Goal: Task Accomplishment & Management: Manage account settings

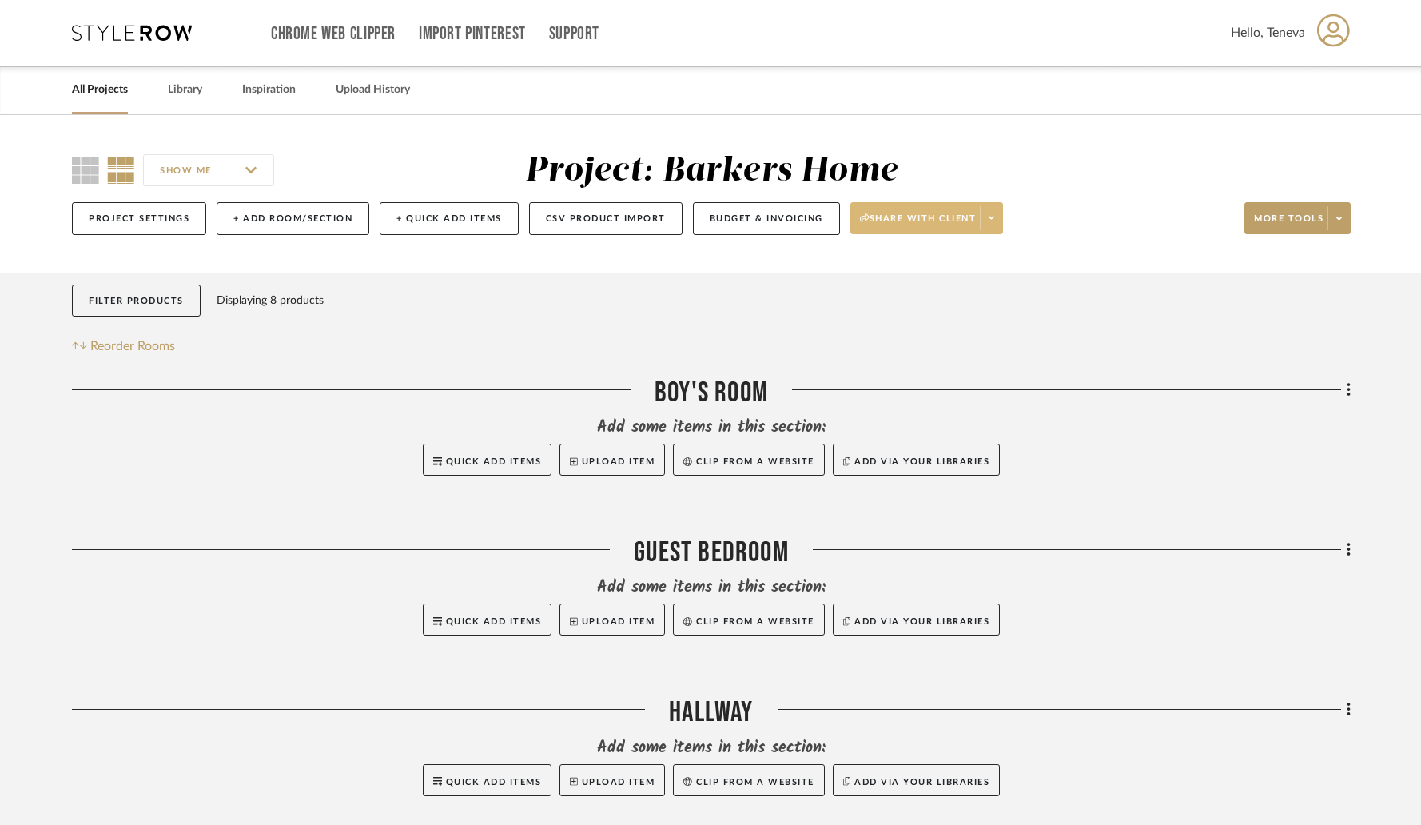
click at [984, 219] on span at bounding box center [991, 218] width 22 height 24
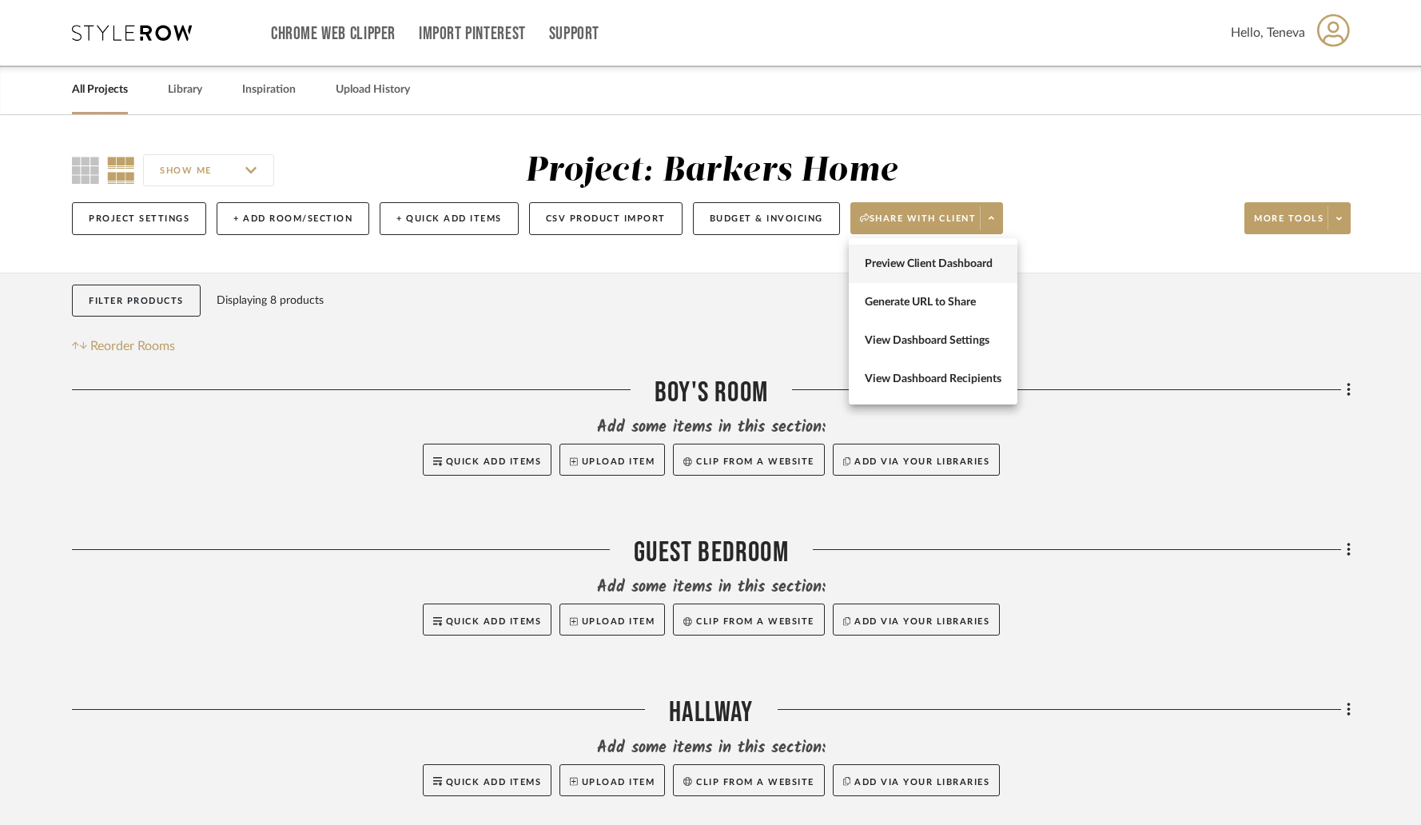
click at [984, 265] on span "Preview Client Dashboard" at bounding box center [933, 264] width 137 height 14
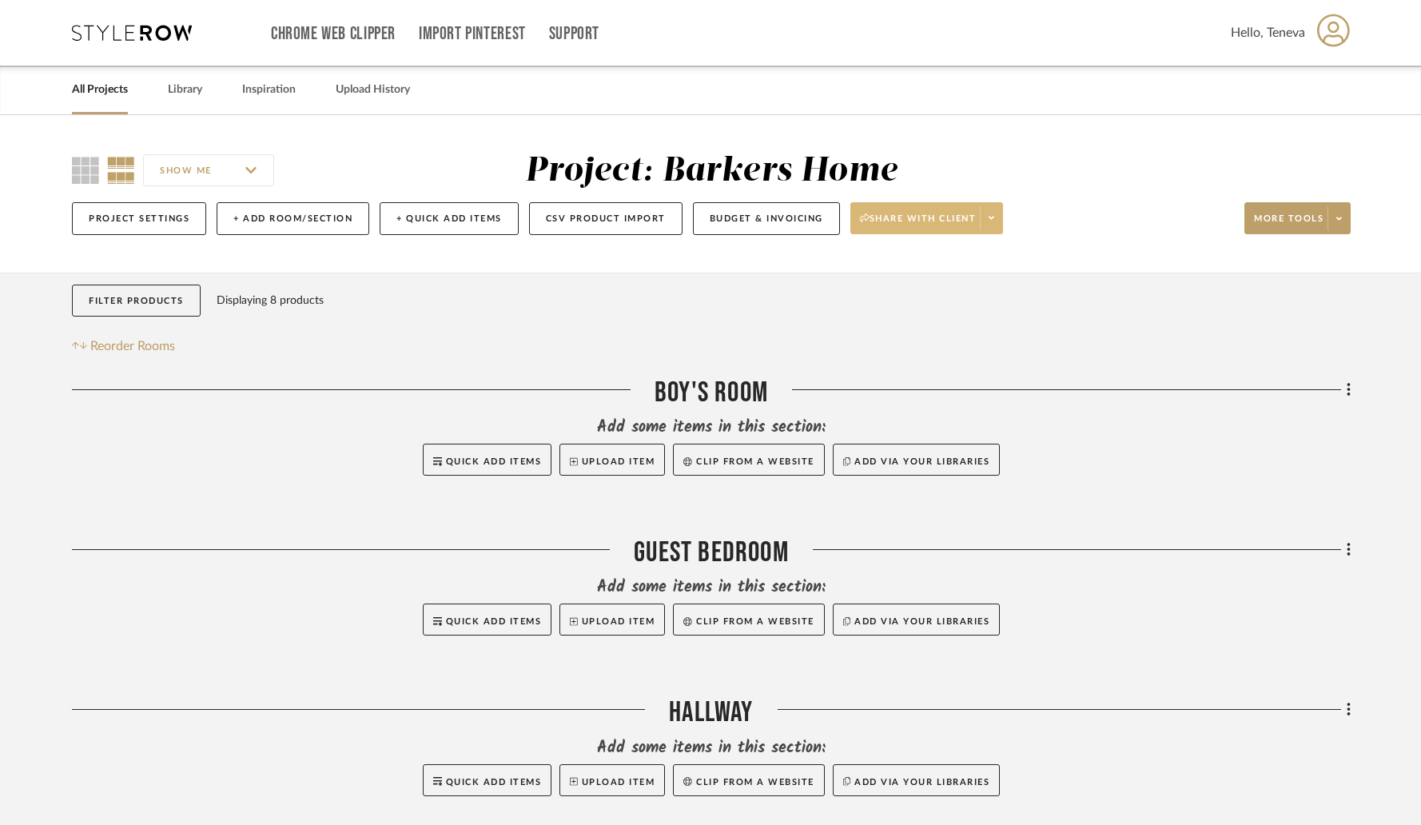
click at [994, 220] on icon at bounding box center [992, 217] width 6 height 9
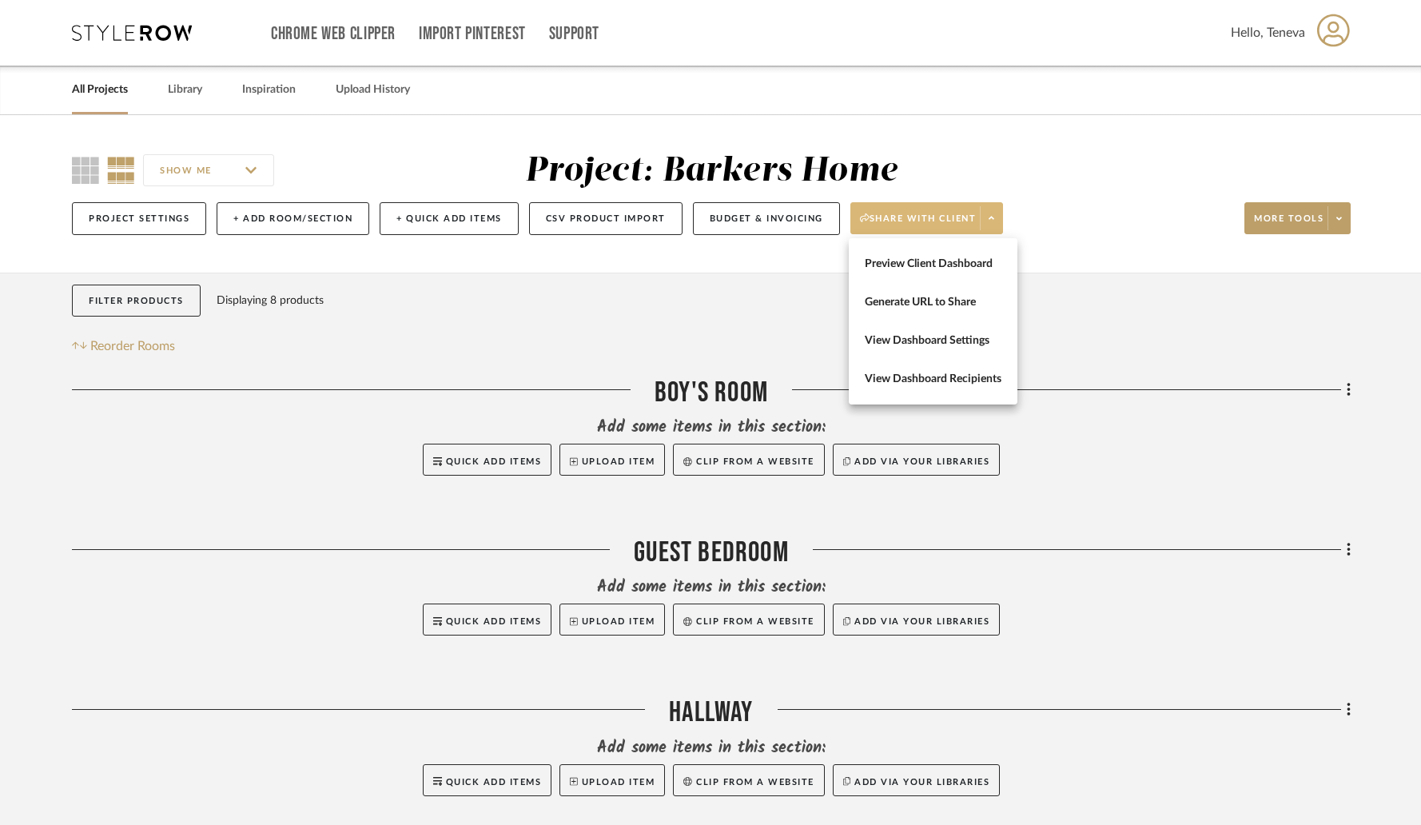
click at [996, 220] on div at bounding box center [710, 412] width 1421 height 825
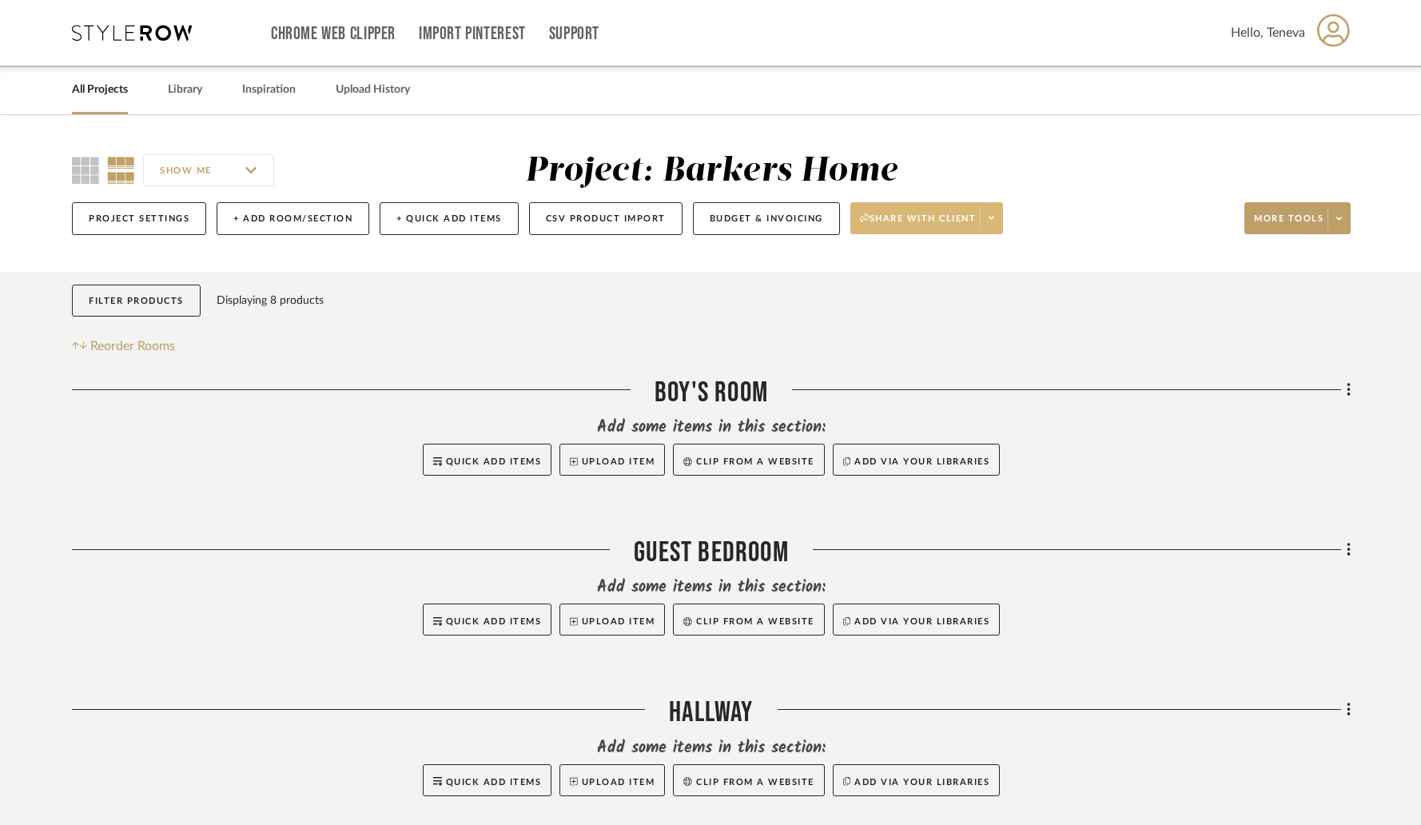
click at [1073, 664] on div at bounding box center [711, 655] width 1279 height 40
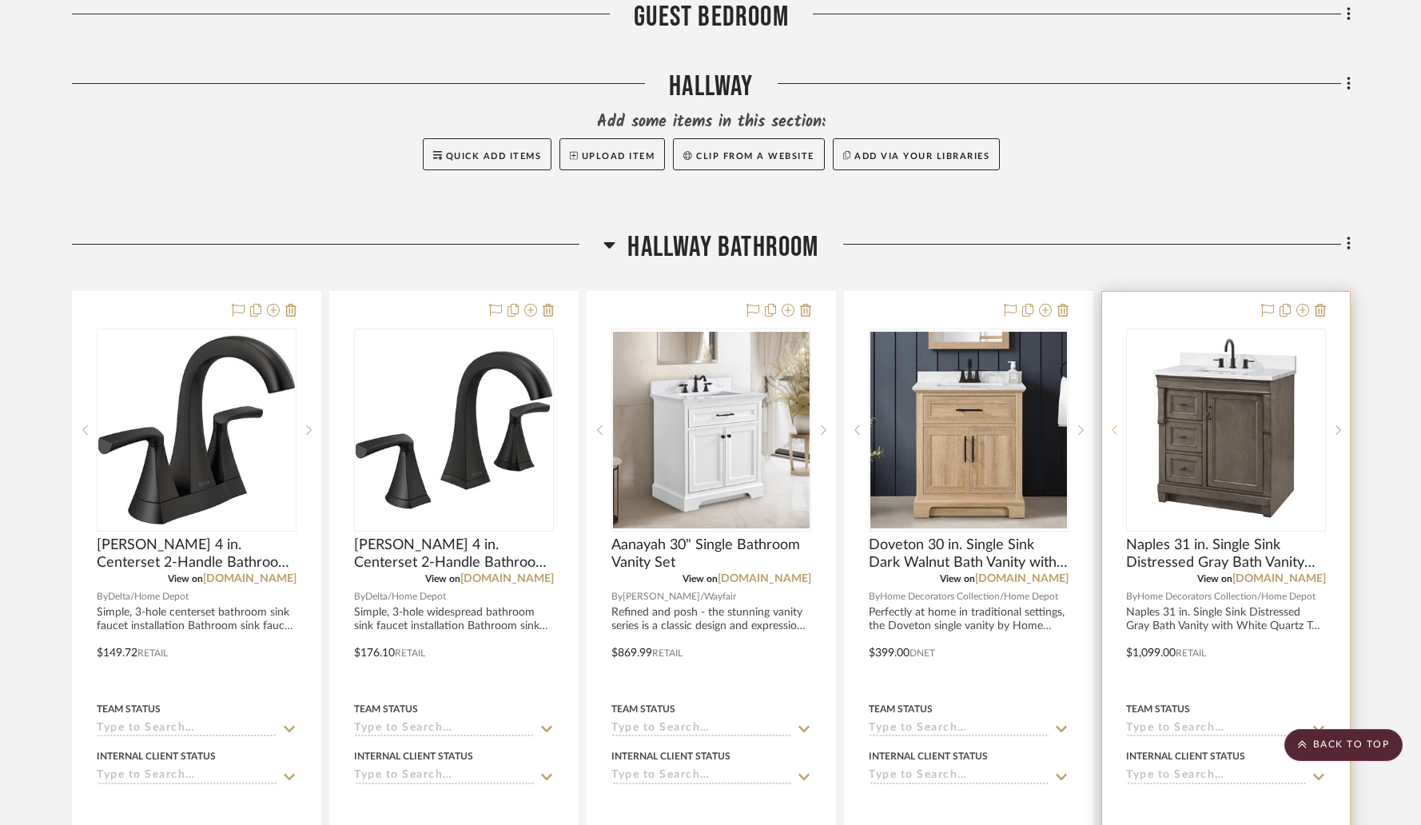
scroll to position [610, 0]
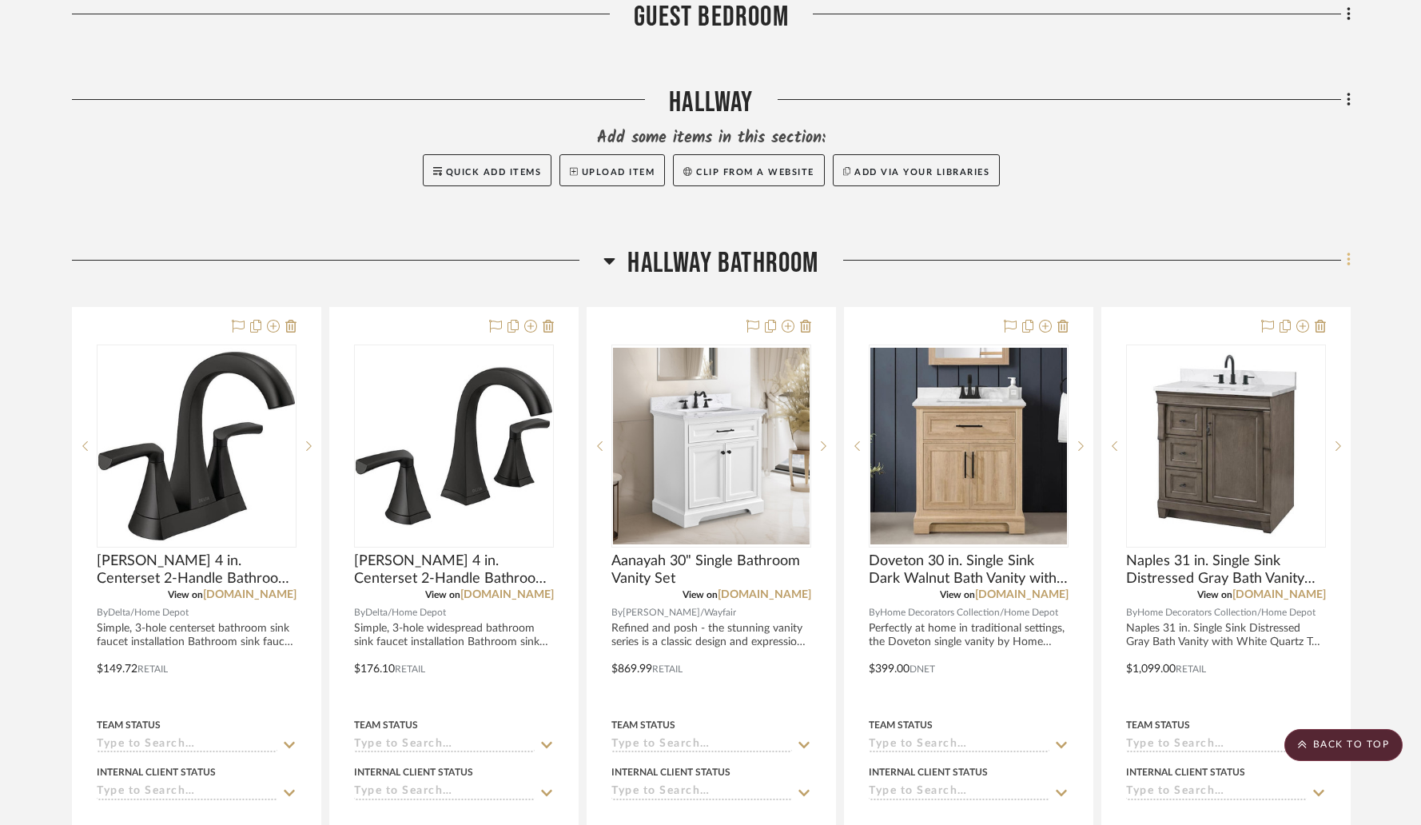
click at [1347, 265] on icon at bounding box center [1349, 260] width 5 height 18
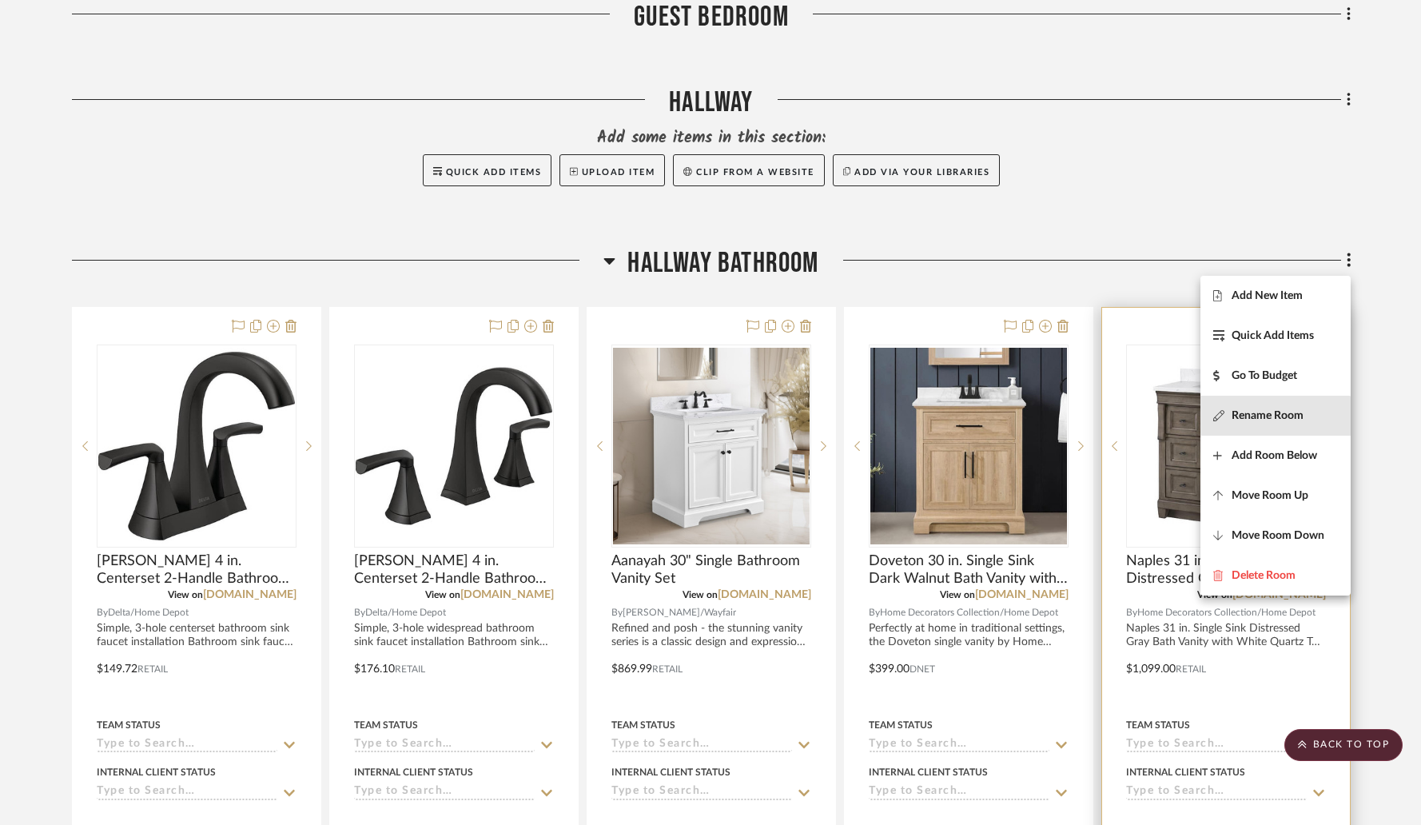
click at [1265, 420] on span "Rename Room" at bounding box center [1268, 415] width 72 height 14
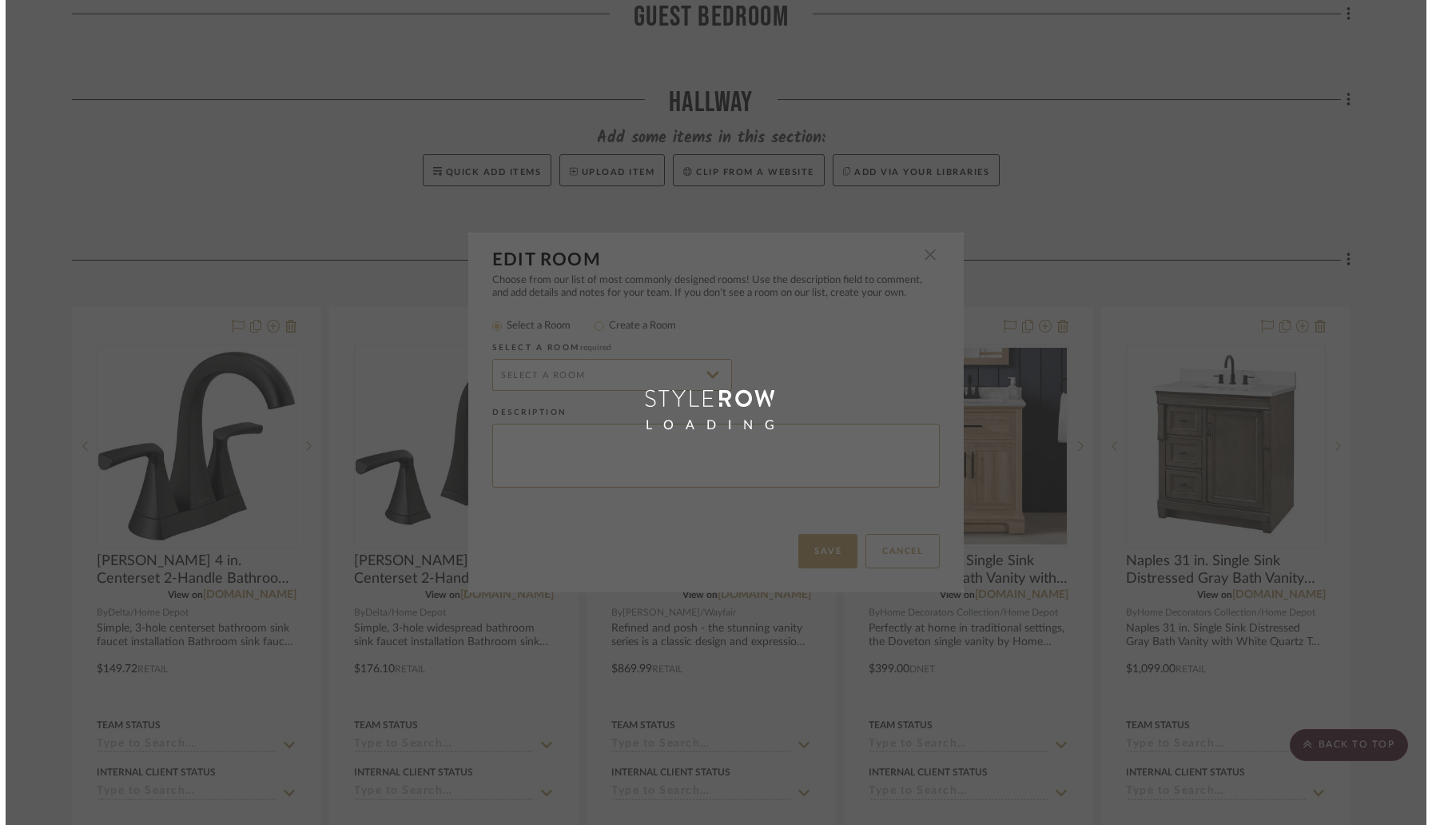
scroll to position [0, 0]
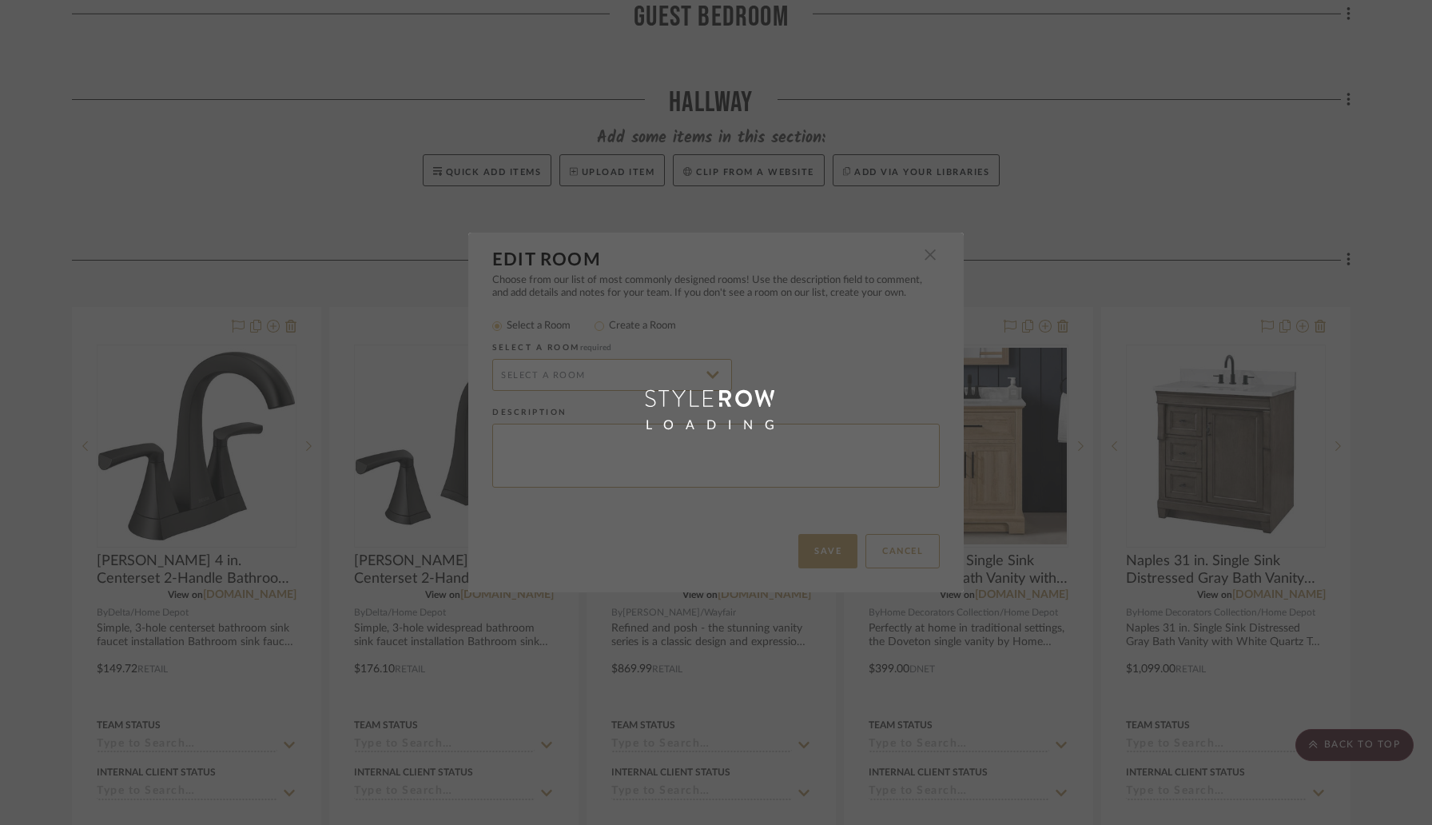
radio input "false"
radio input "true"
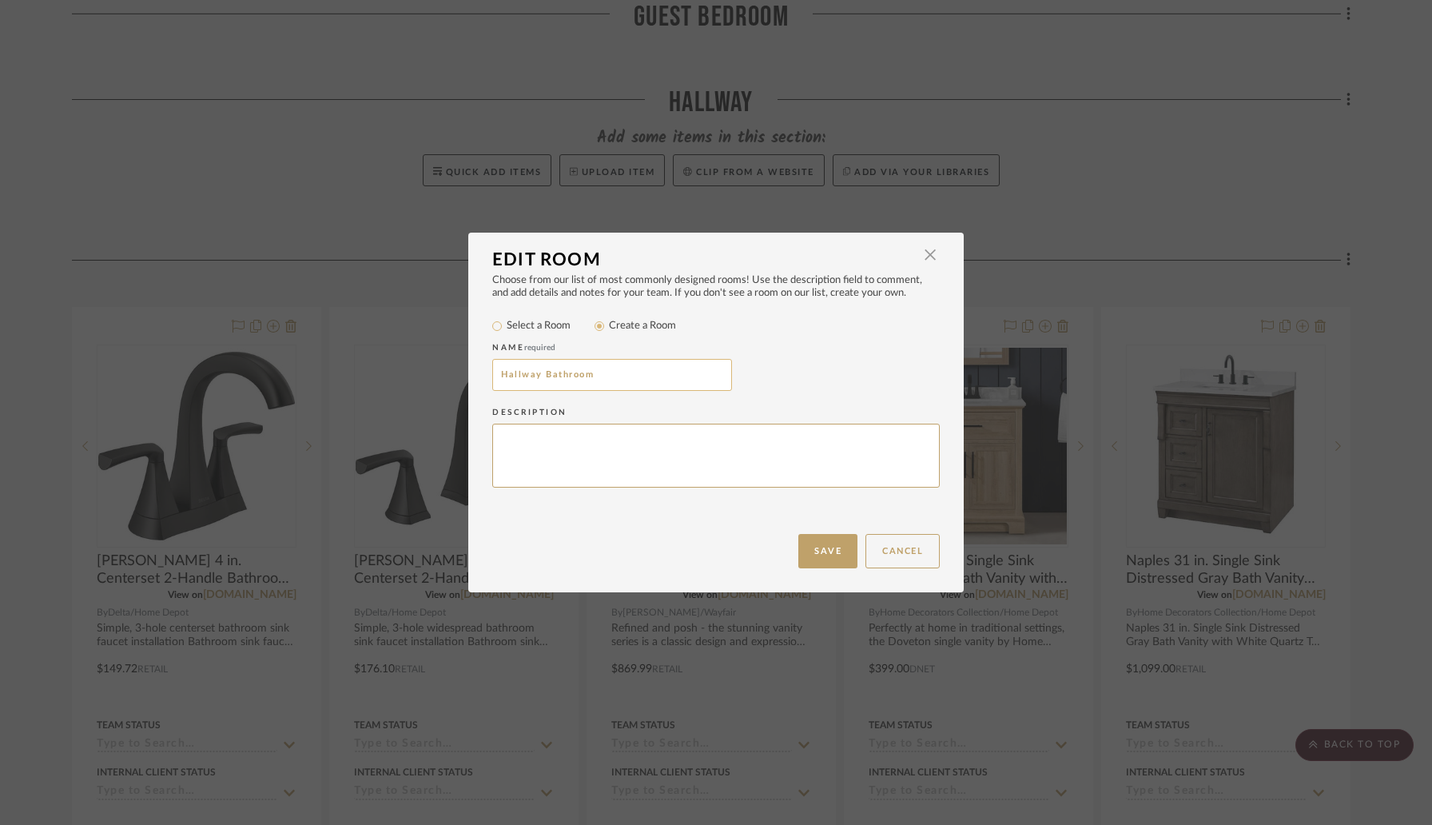
drag, startPoint x: 532, startPoint y: 374, endPoint x: 492, endPoint y: 374, distance: 40.8
click at [492, 374] on input "Hallway Bathroom" at bounding box center [612, 375] width 240 height 32
type input "Bathroom"
click at [813, 555] on button "Save" at bounding box center [827, 551] width 59 height 34
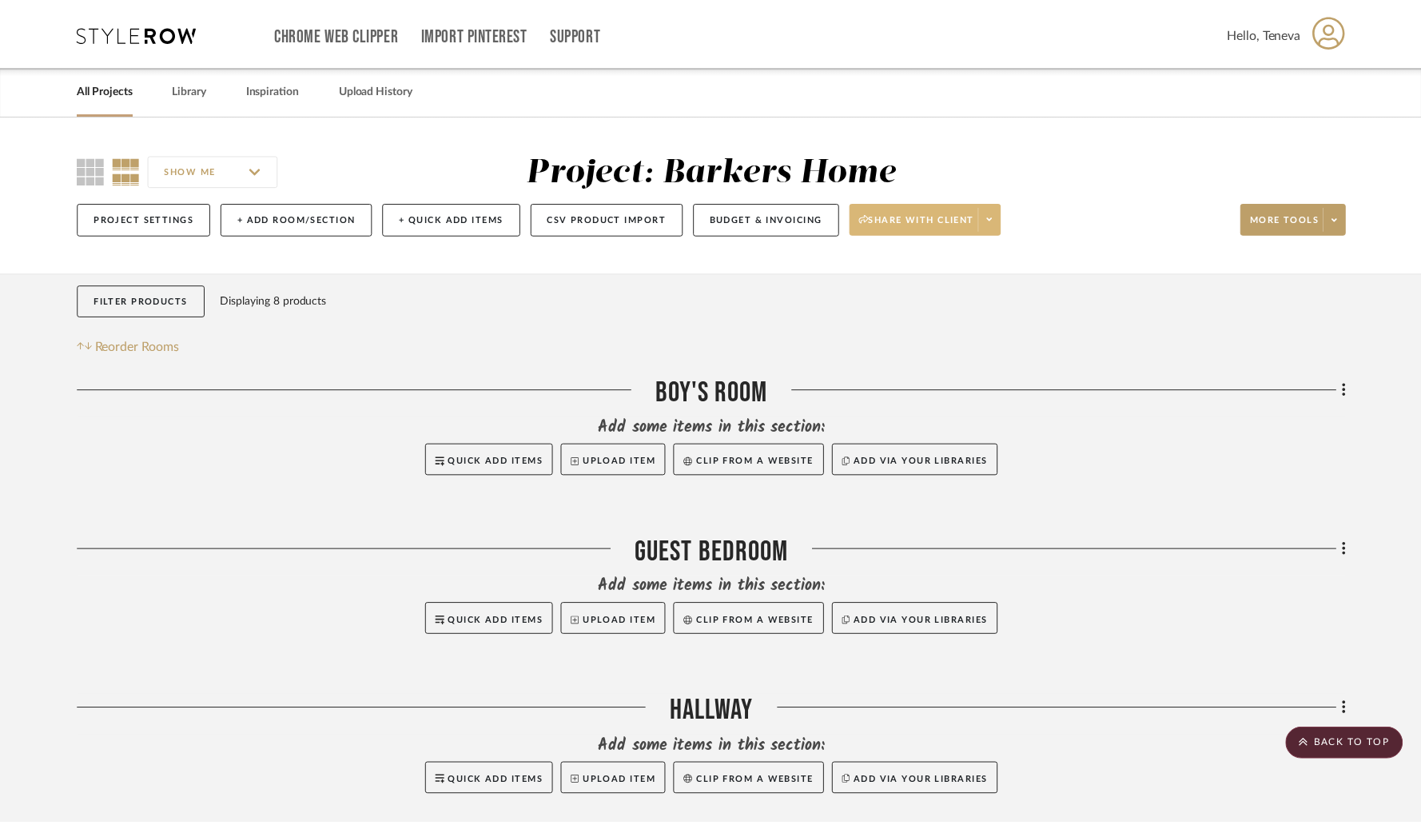
scroll to position [610, 0]
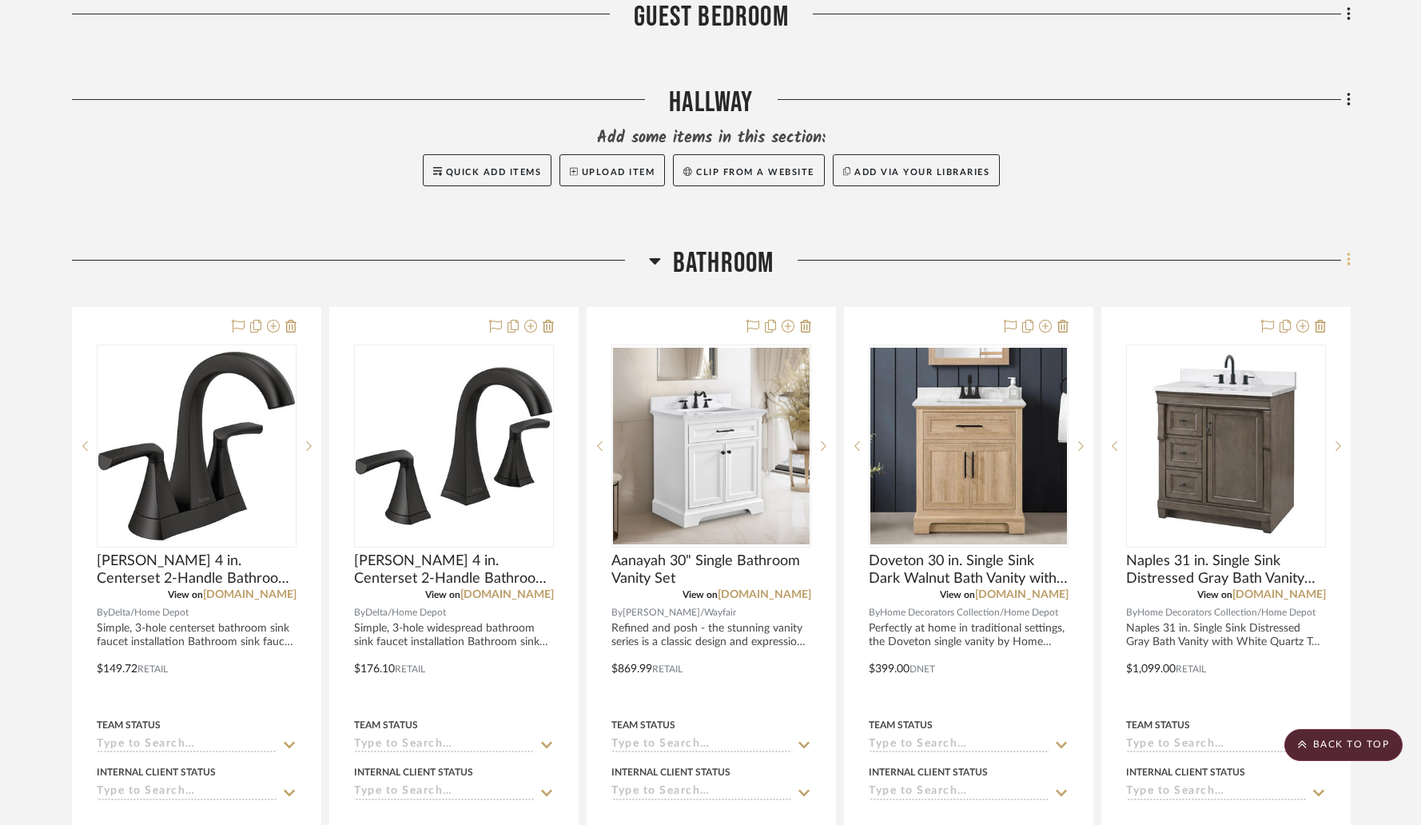
click at [1345, 262] on fa-icon at bounding box center [1346, 262] width 10 height 26
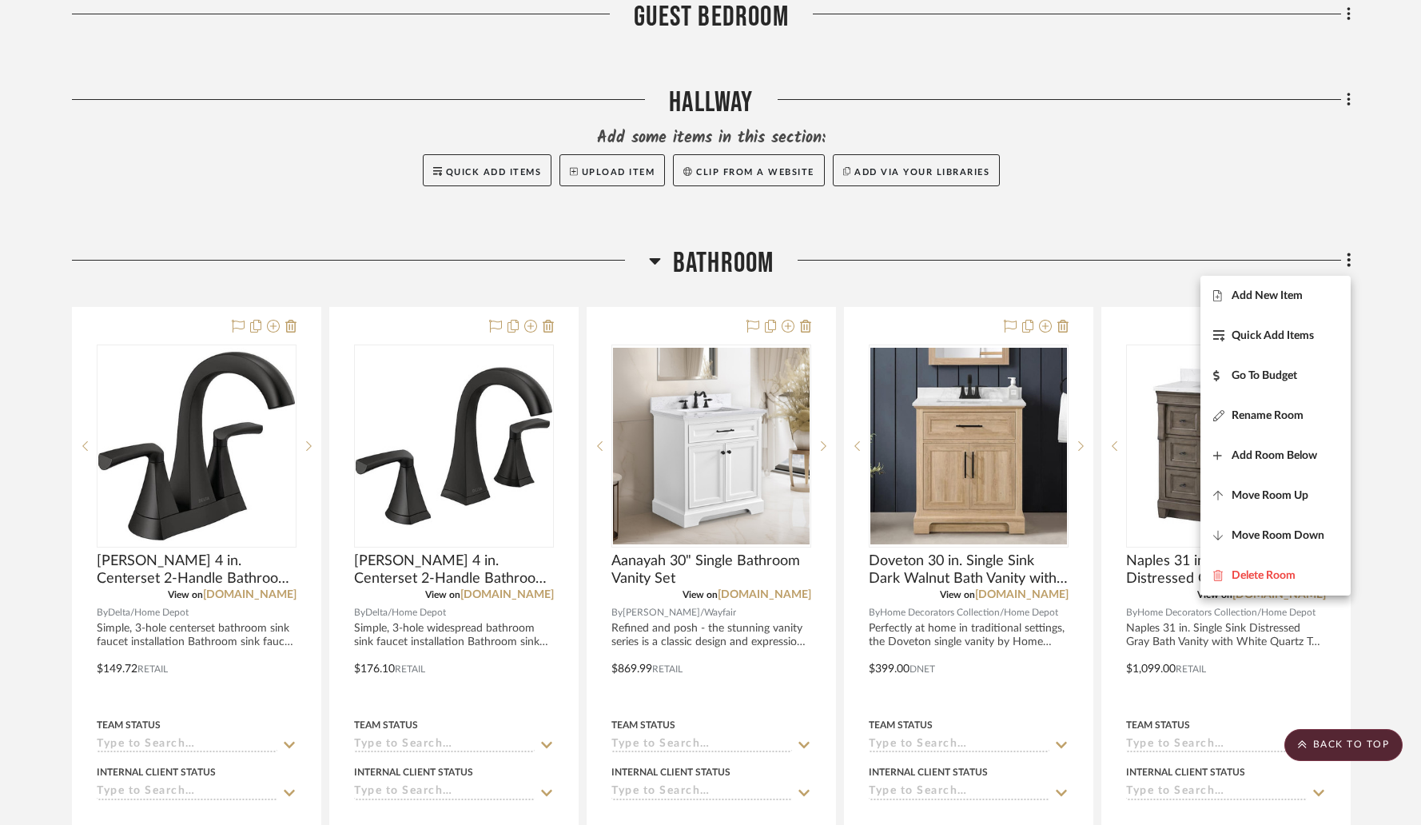
click at [1068, 289] on div at bounding box center [710, 412] width 1421 height 825
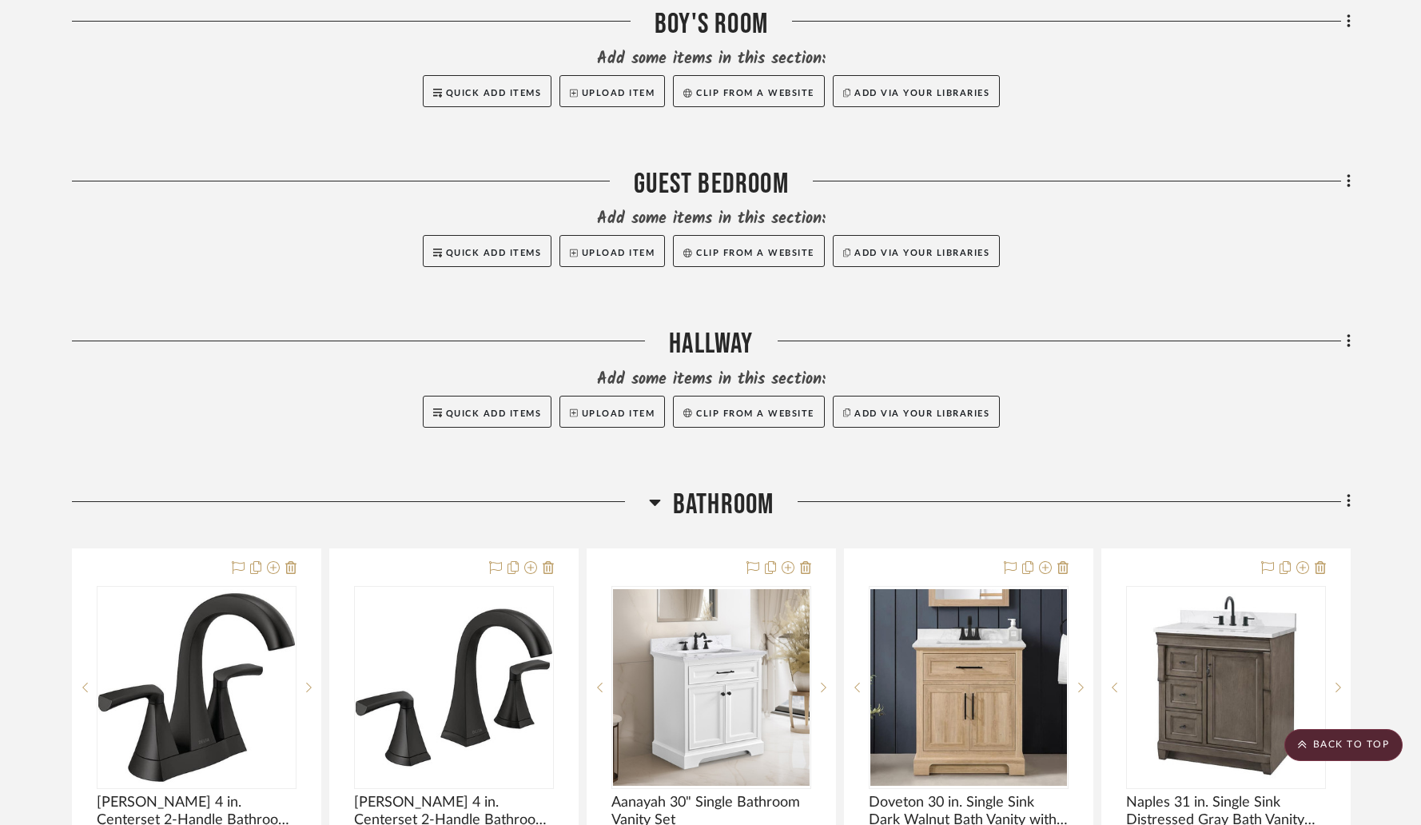
scroll to position [0, 0]
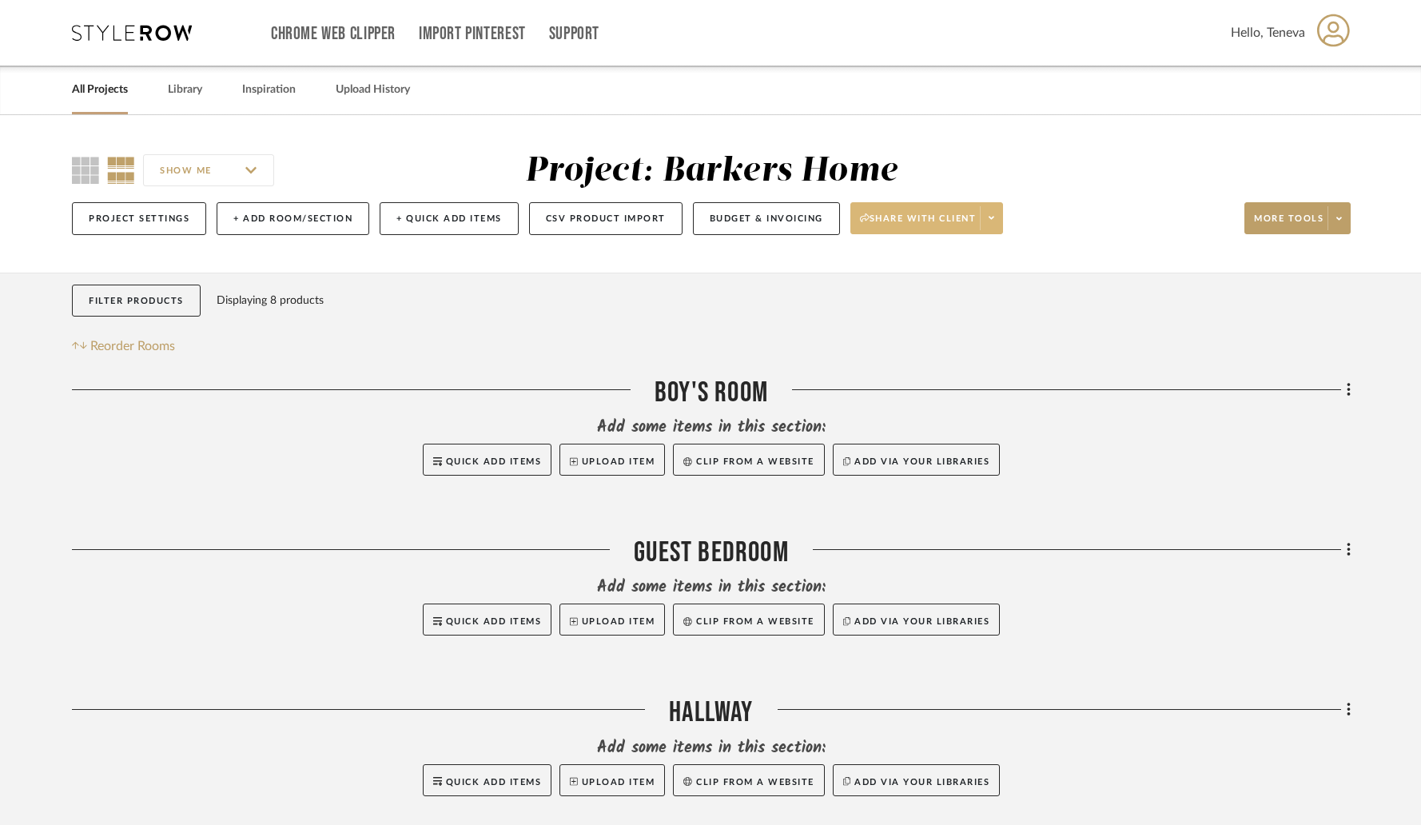
click at [925, 217] on span "Share with client" at bounding box center [918, 225] width 117 height 24
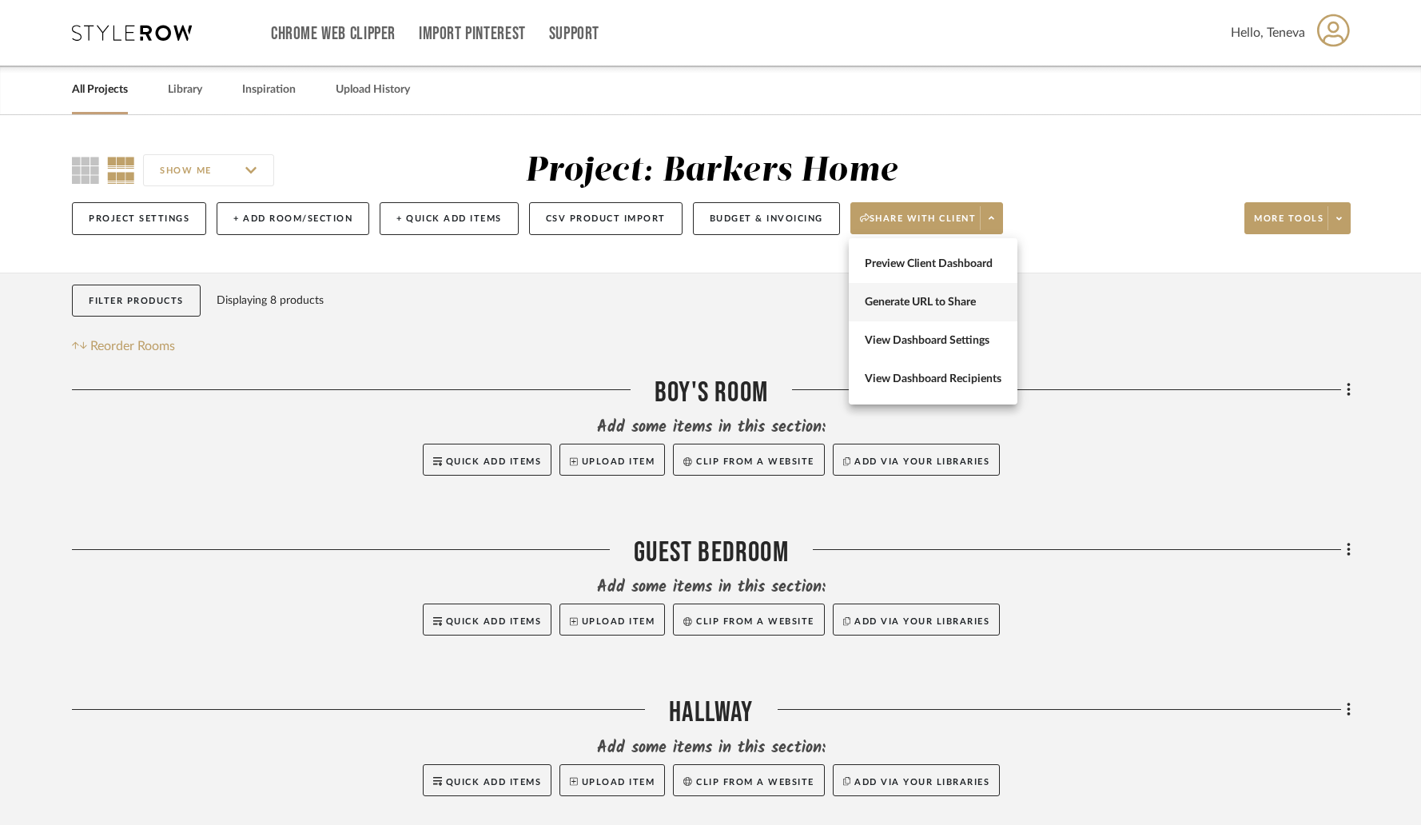
click at [926, 307] on span "Generate URL to Share" at bounding box center [933, 303] width 137 height 14
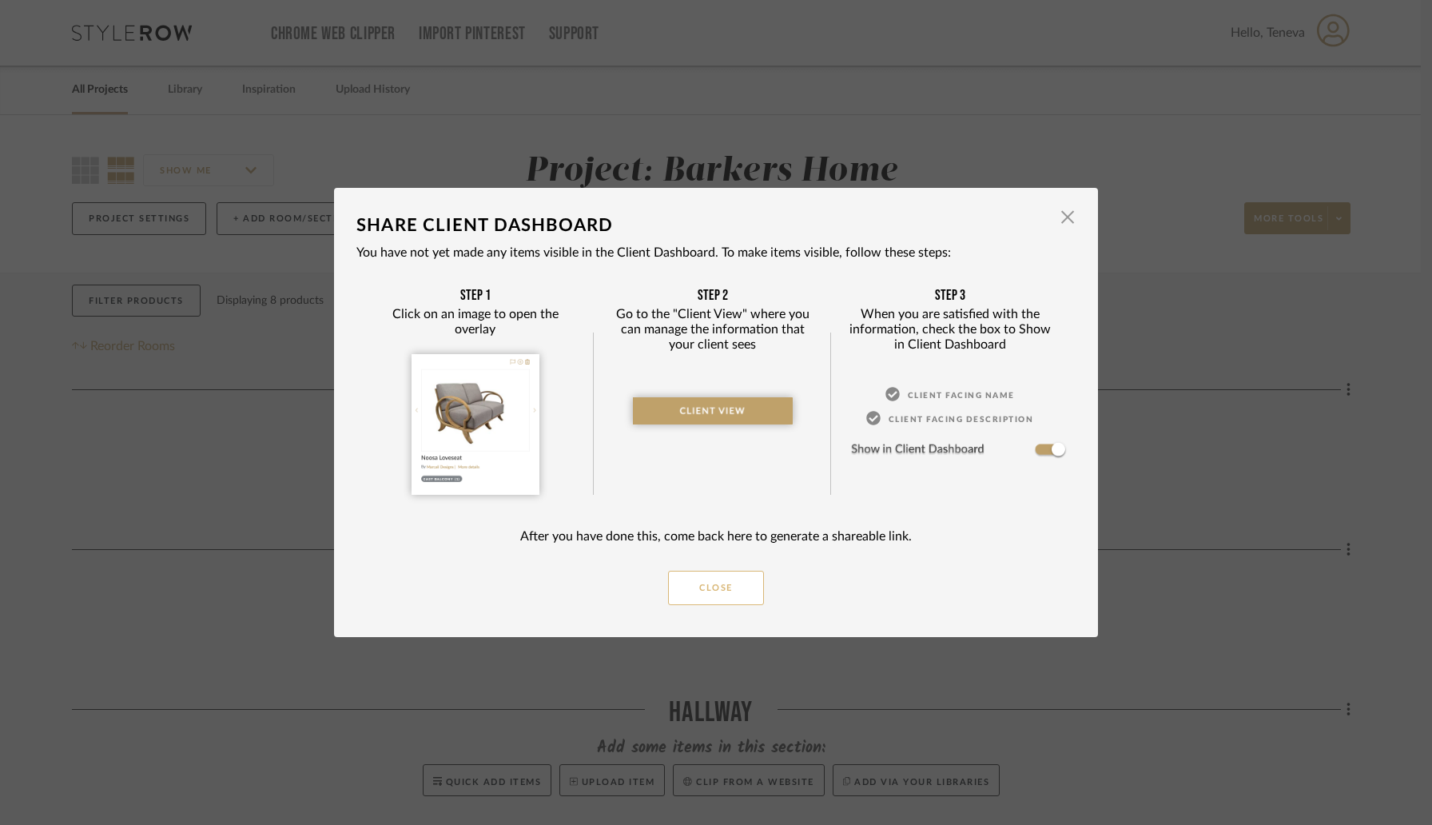
click at [744, 587] on button "Close" at bounding box center [716, 588] width 96 height 34
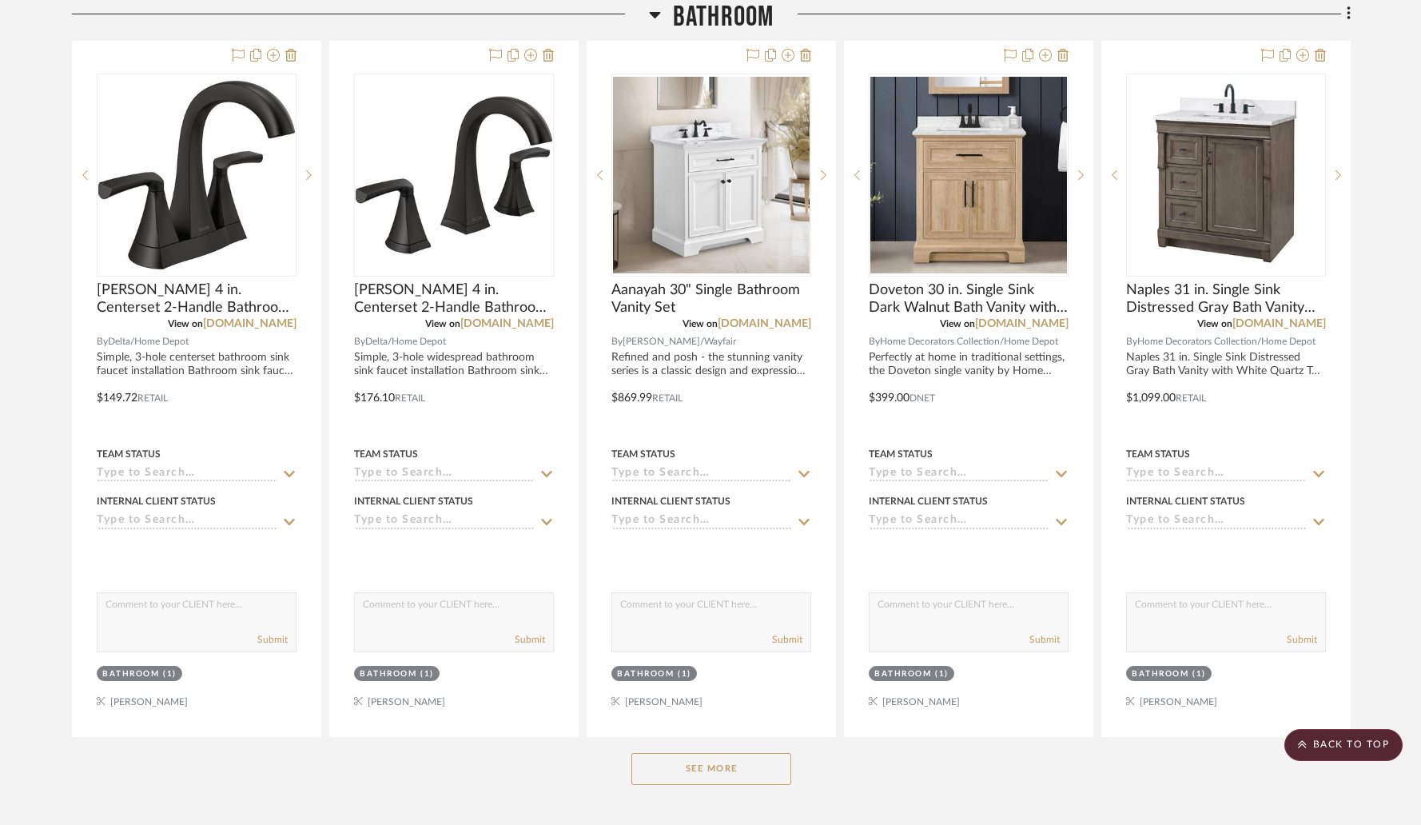
scroll to position [882, 0]
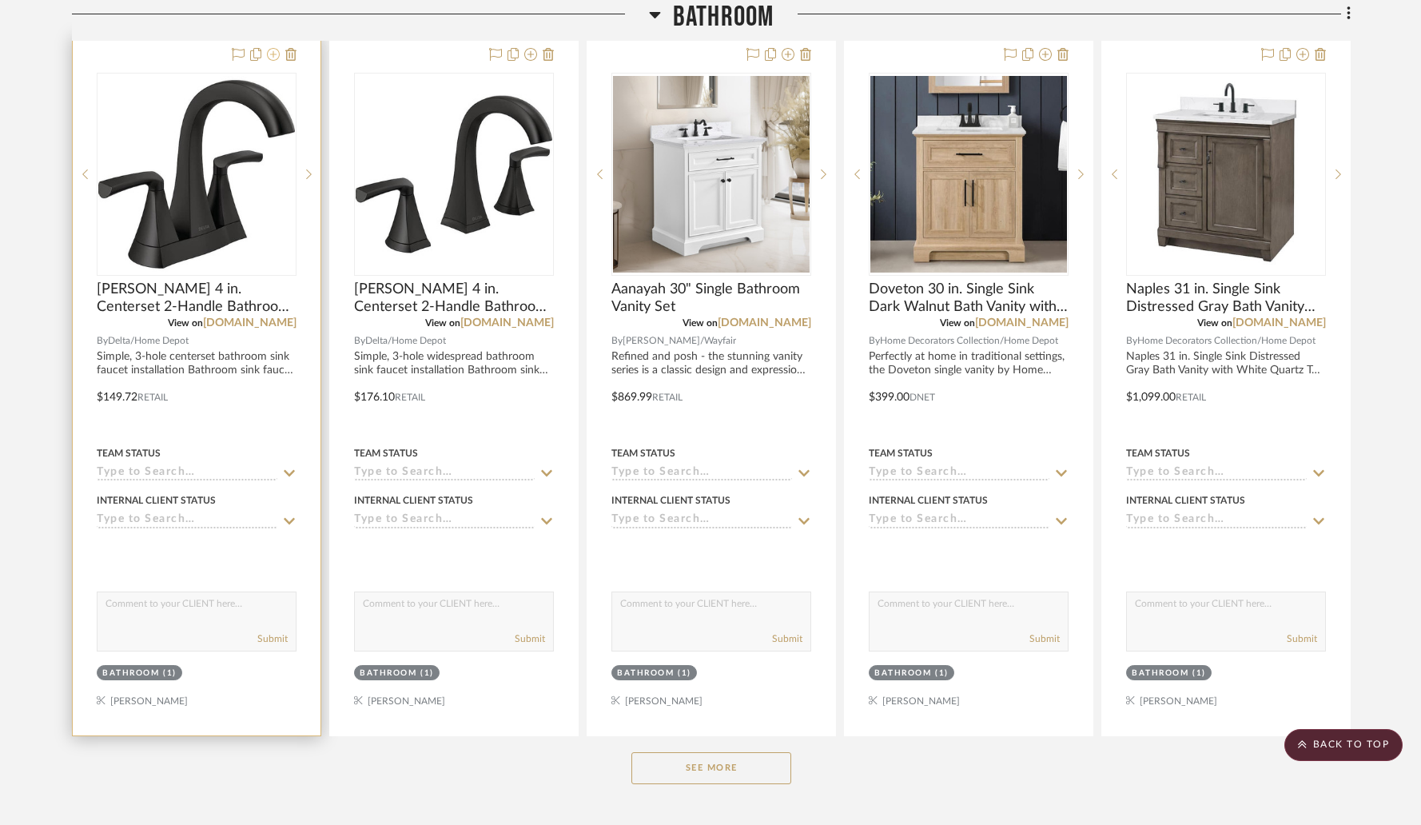
click at [274, 58] on icon at bounding box center [273, 54] width 13 height 13
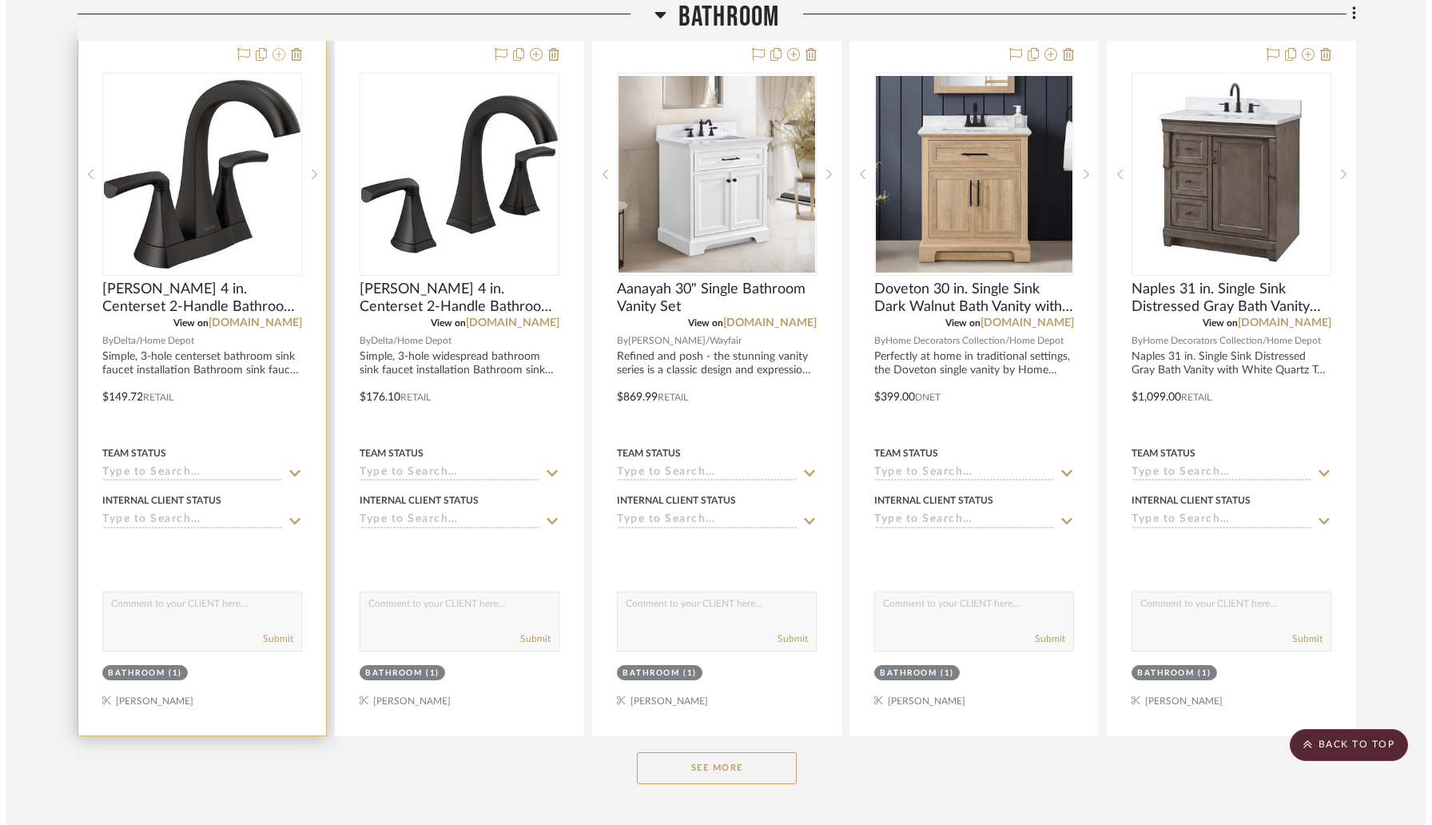
scroll to position [0, 0]
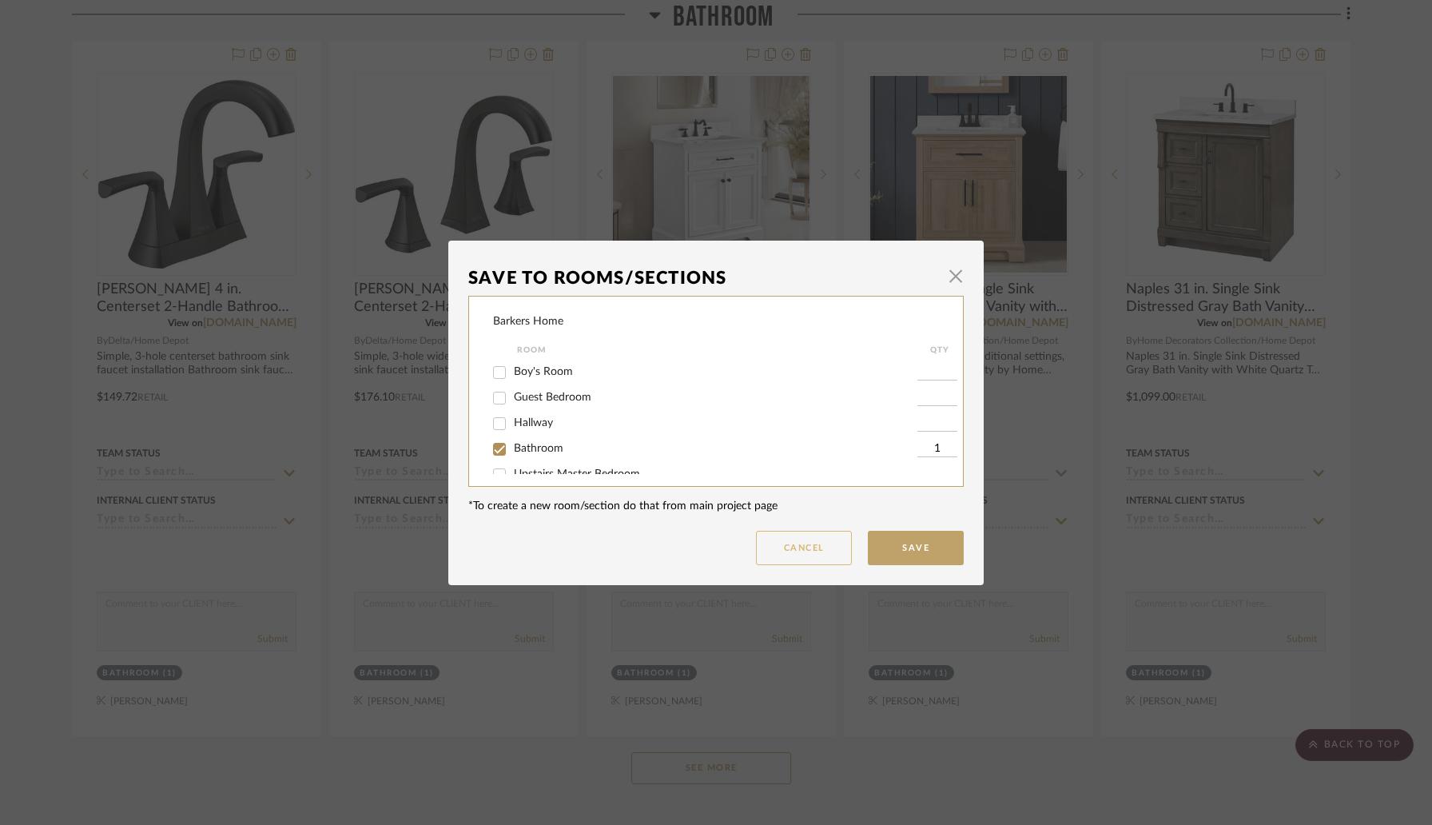
click at [819, 554] on button "Cancel" at bounding box center [804, 548] width 96 height 34
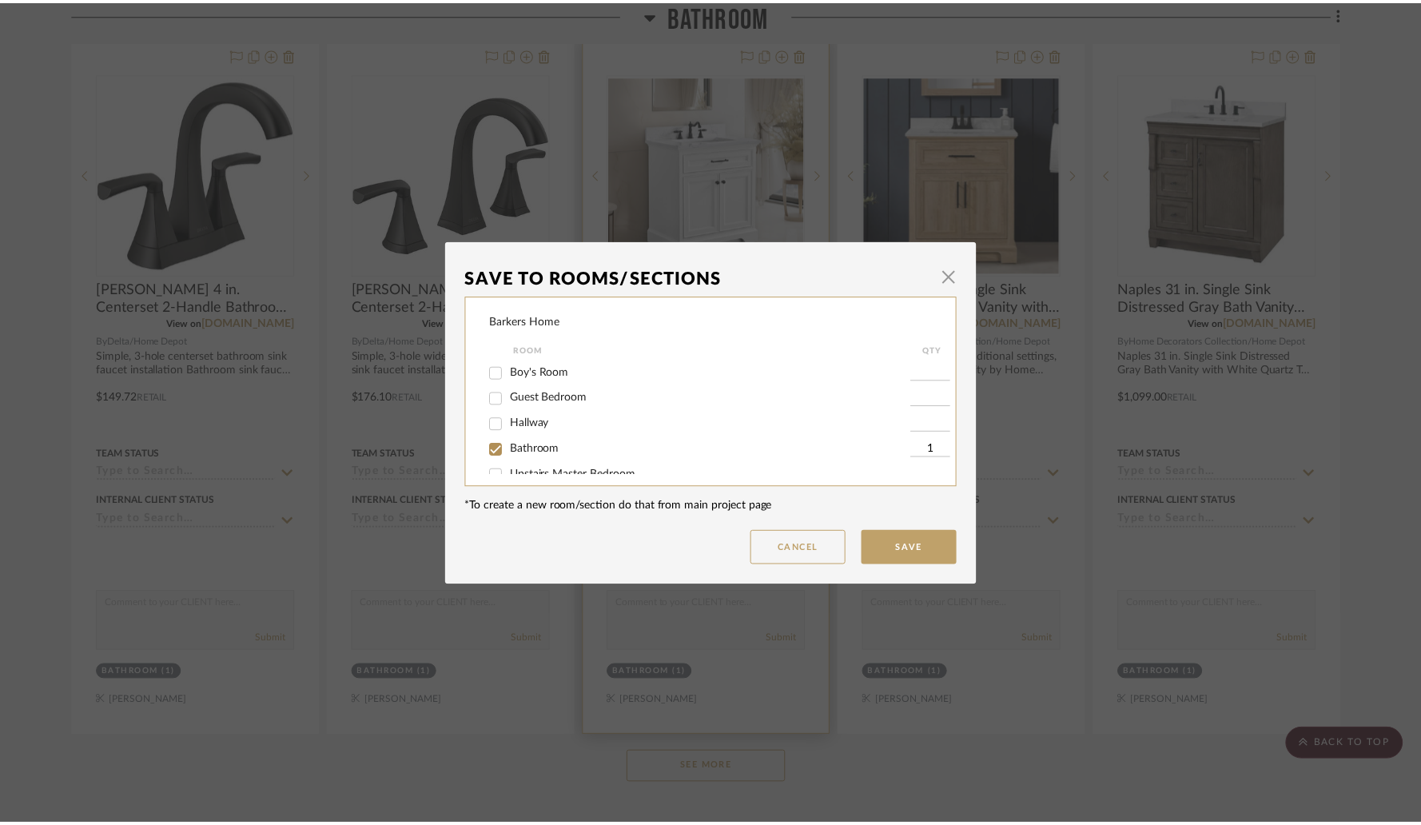
scroll to position [882, 0]
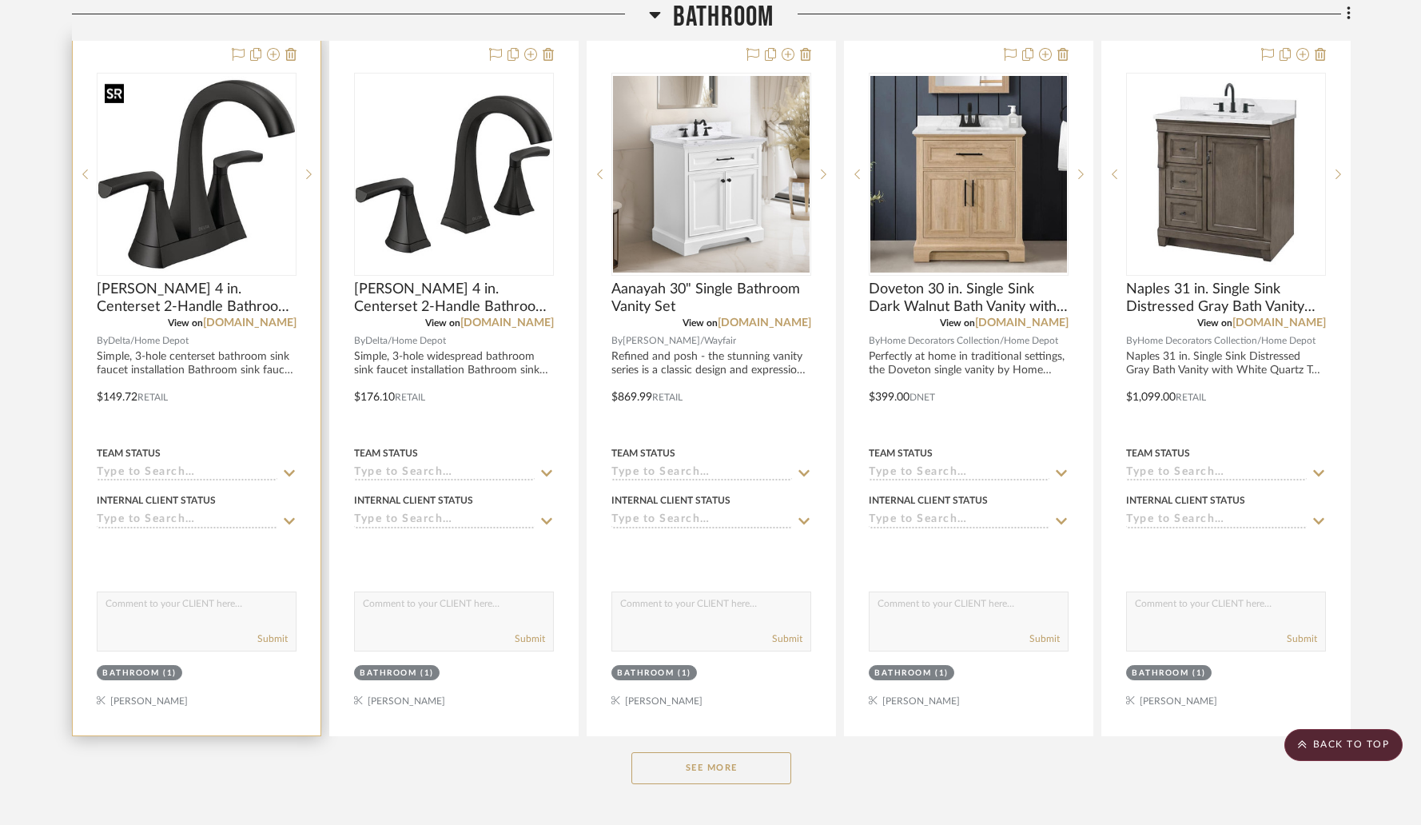
click at [170, 245] on img "0" at bounding box center [196, 174] width 197 height 197
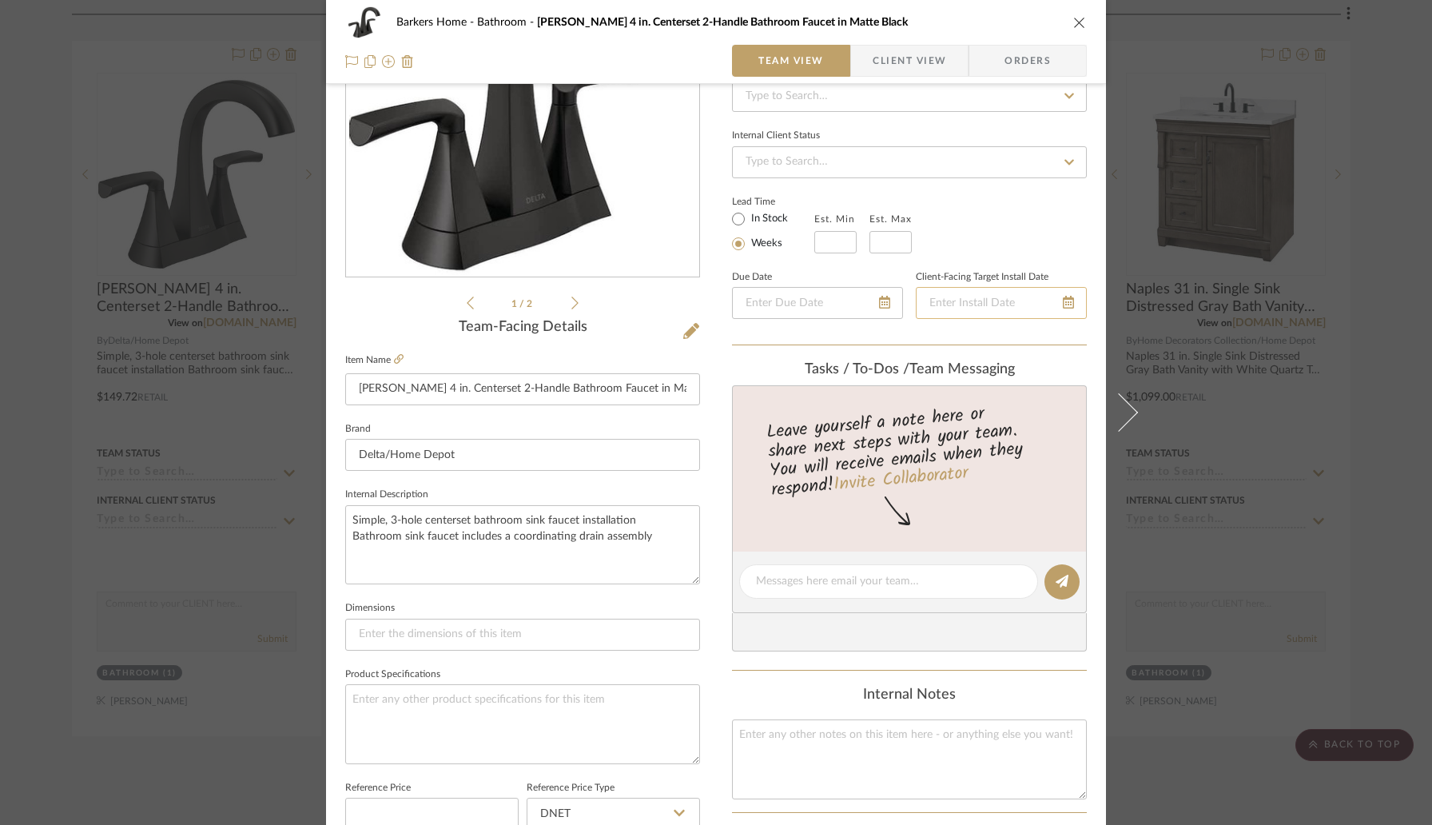
scroll to position [0, 0]
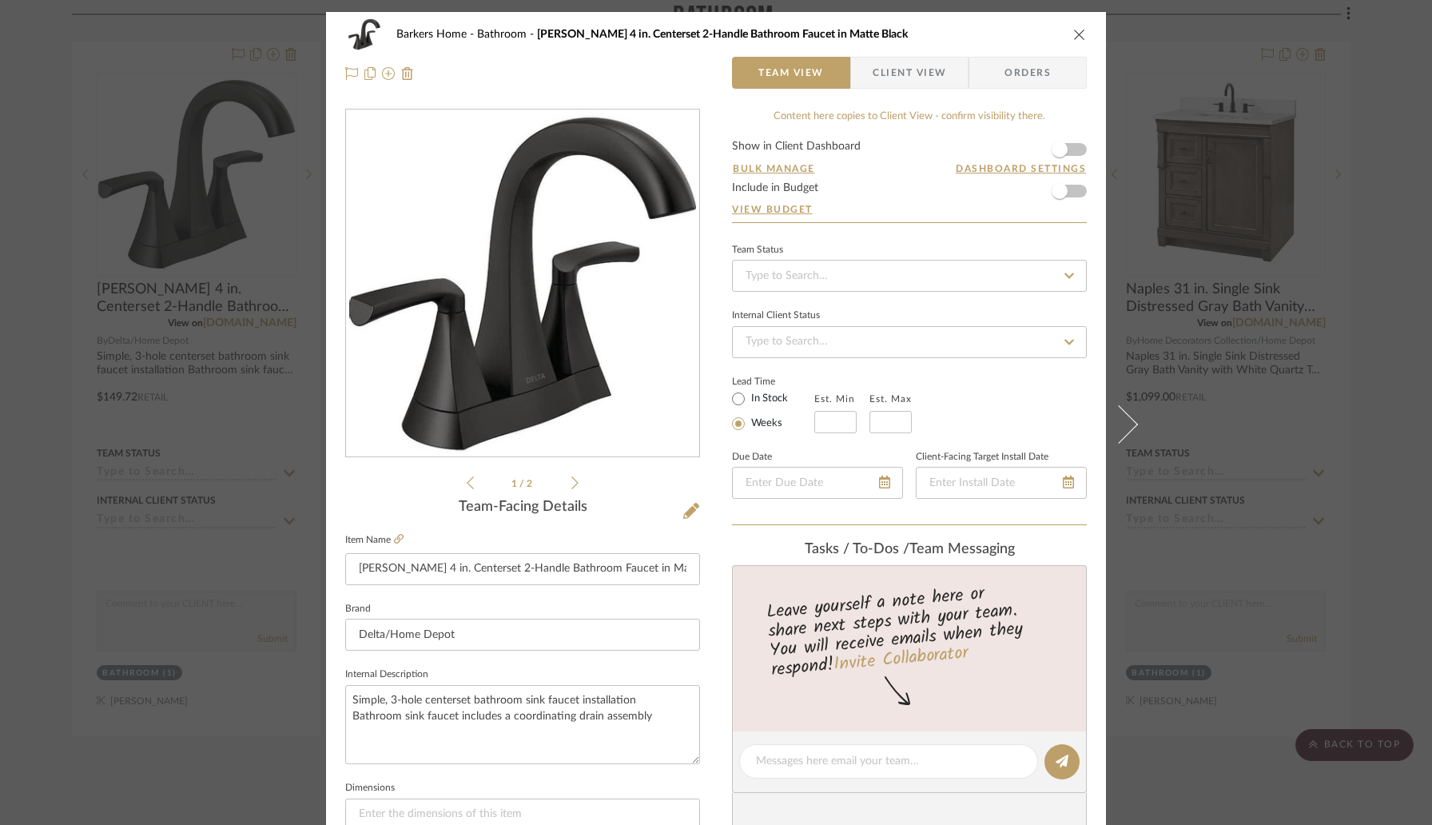
click at [879, 75] on span "Client View" at bounding box center [910, 73] width 74 height 32
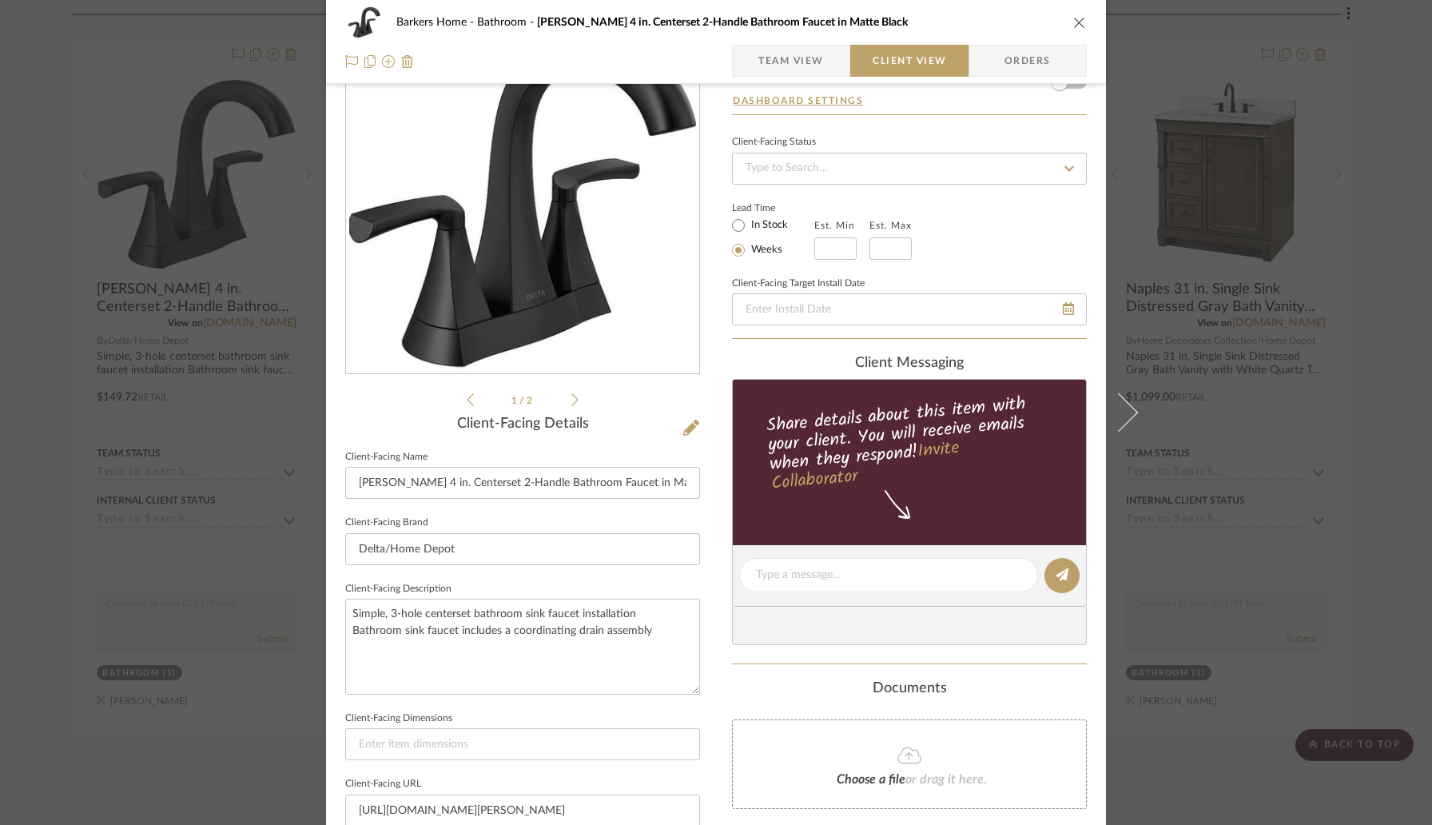
scroll to position [79, 0]
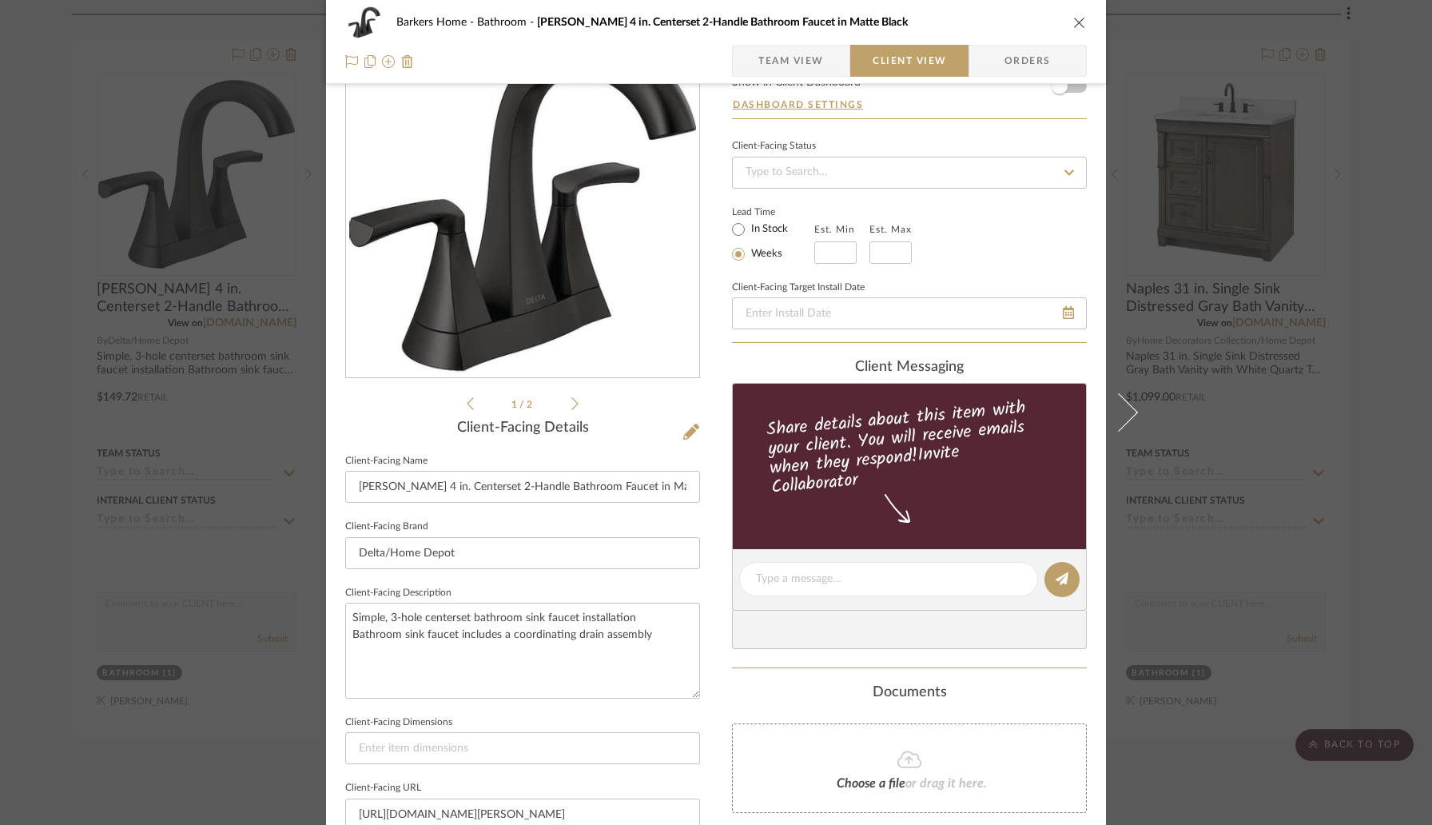
click at [827, 483] on link "Invite Collaborator" at bounding box center [865, 469] width 190 height 63
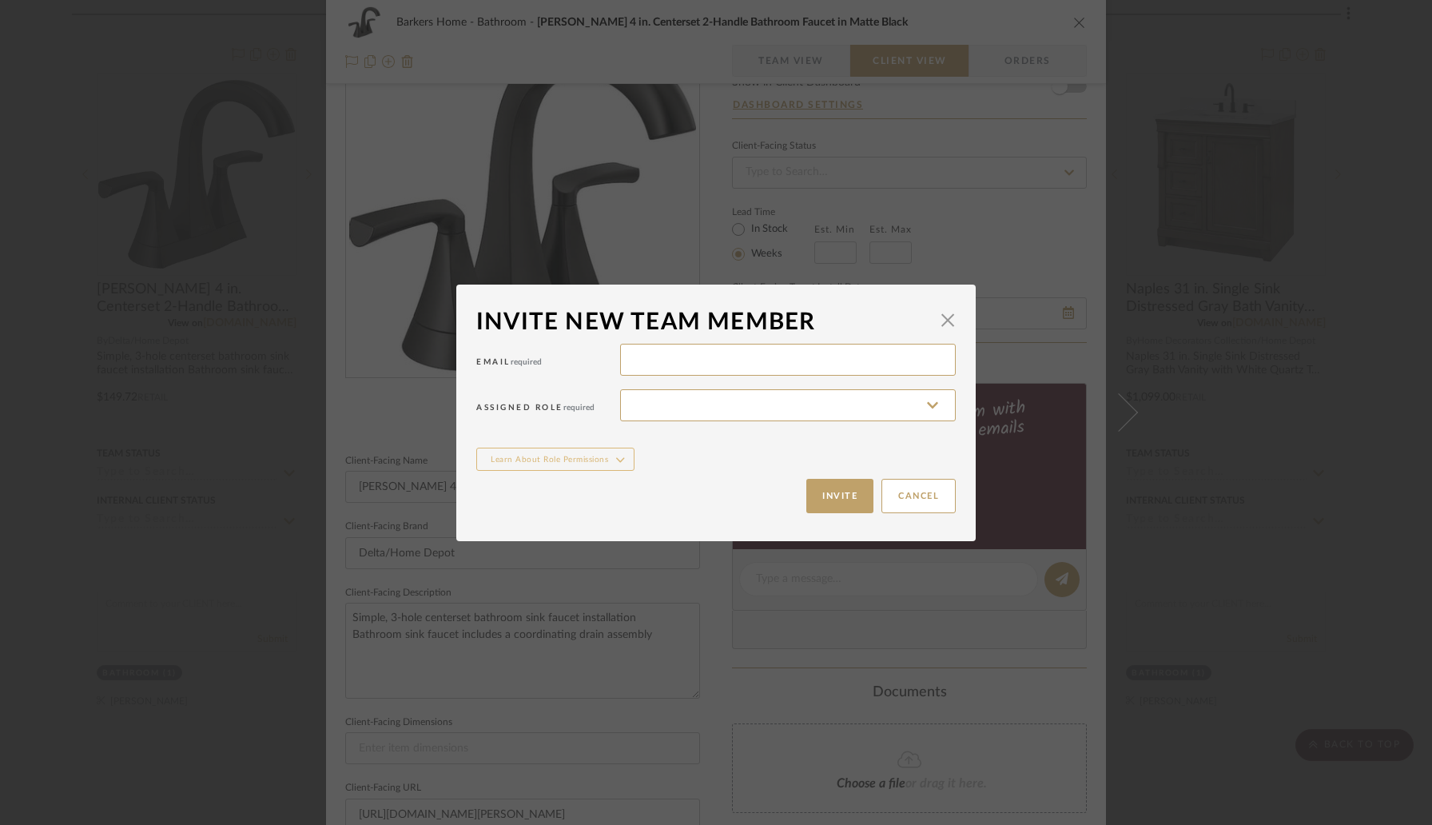
click at [589, 458] on button "Learn About Role Permissions" at bounding box center [555, 459] width 158 height 23
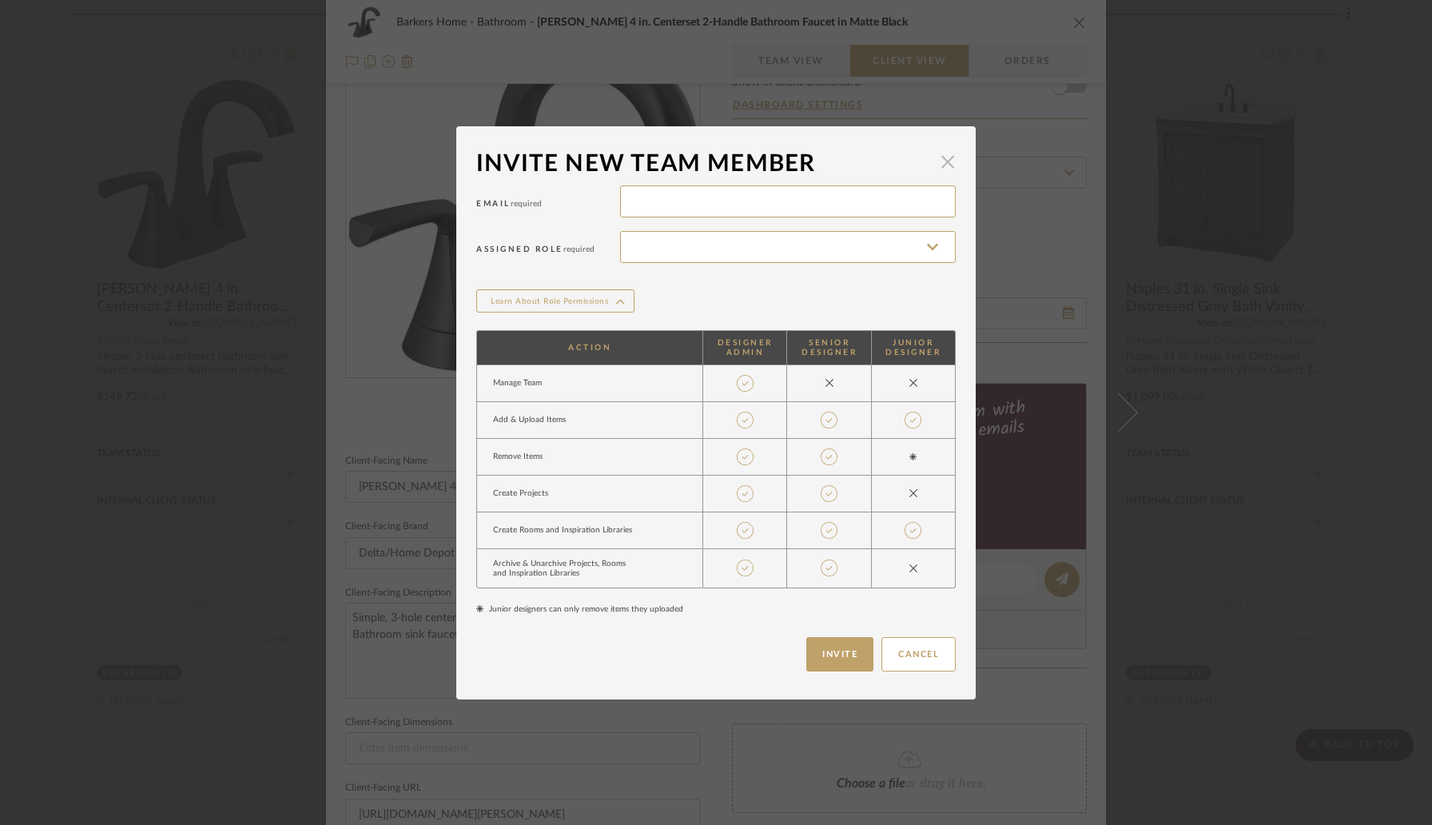
click at [940, 171] on span "button" at bounding box center [948, 162] width 32 height 32
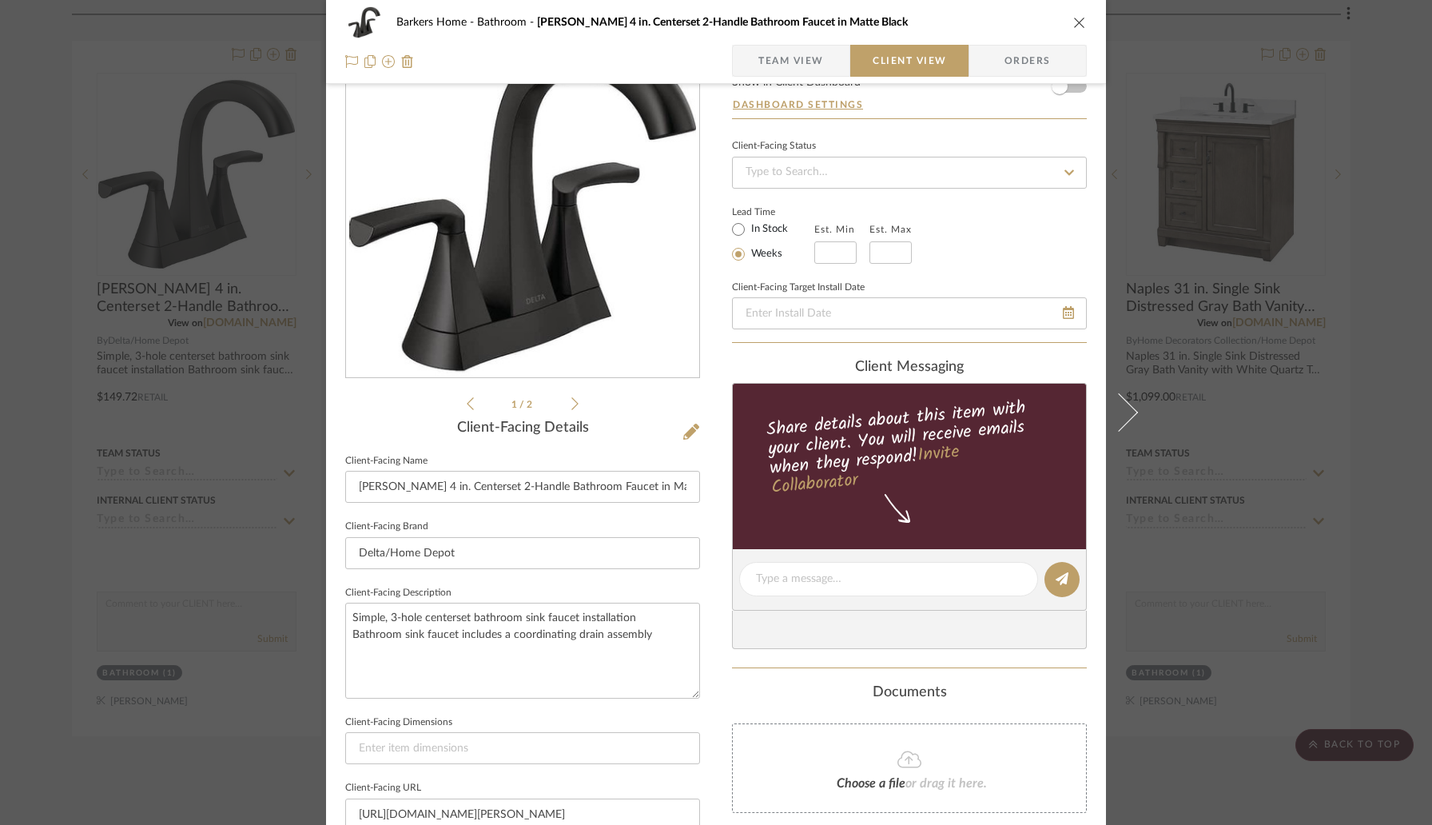
click at [1076, 24] on icon "close" at bounding box center [1079, 22] width 13 height 13
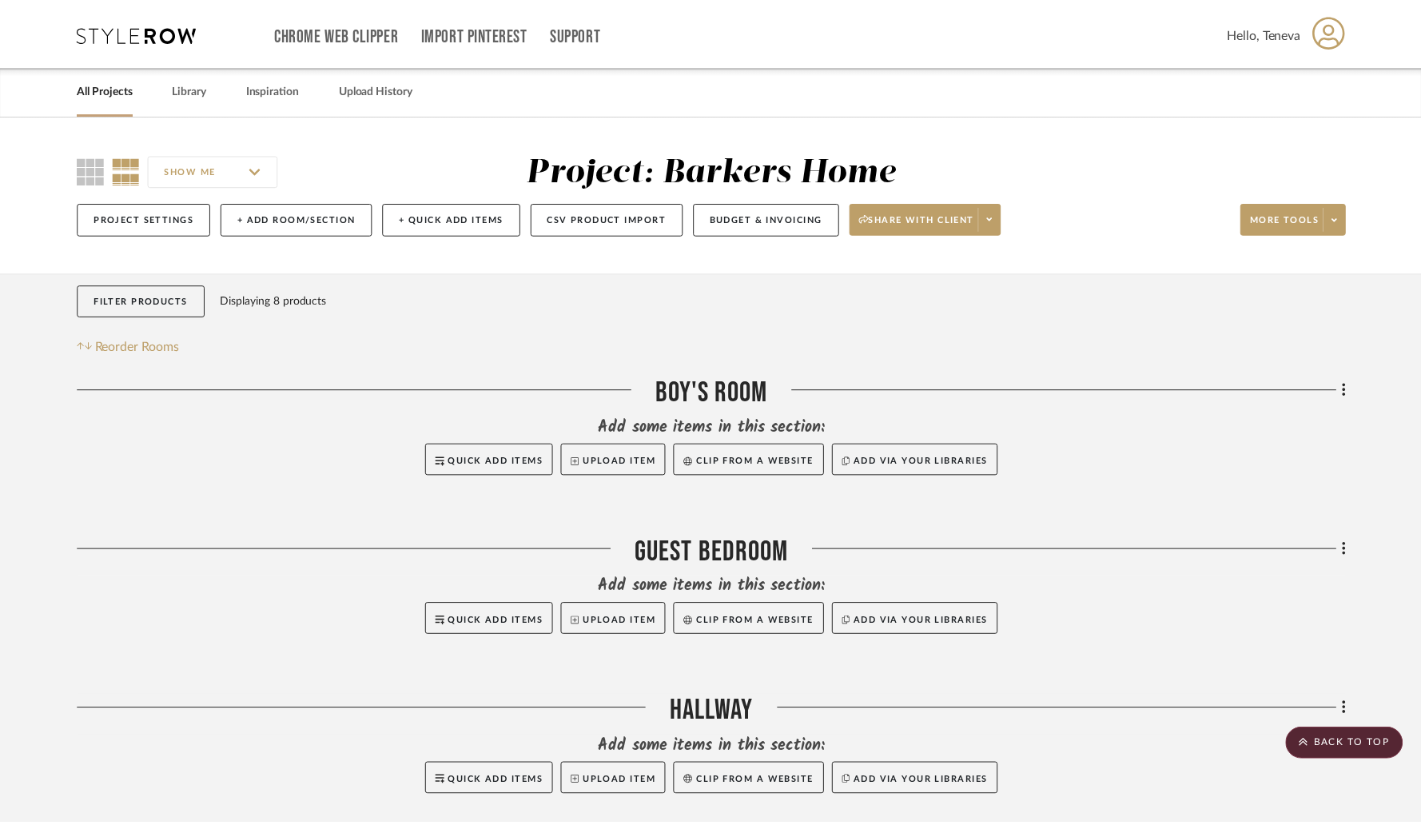
scroll to position [882, 0]
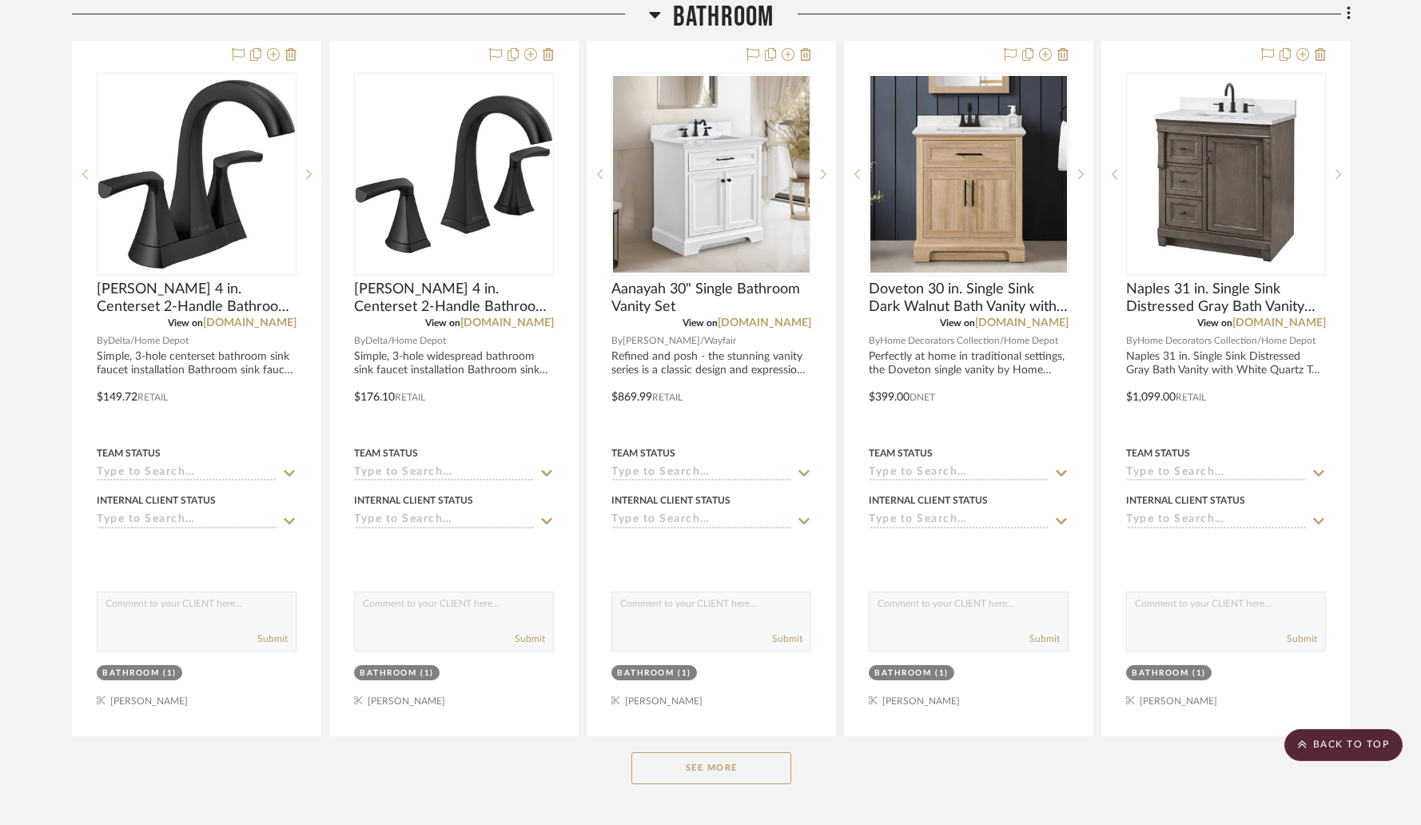
click at [684, 778] on button "See More" at bounding box center [711, 768] width 160 height 32
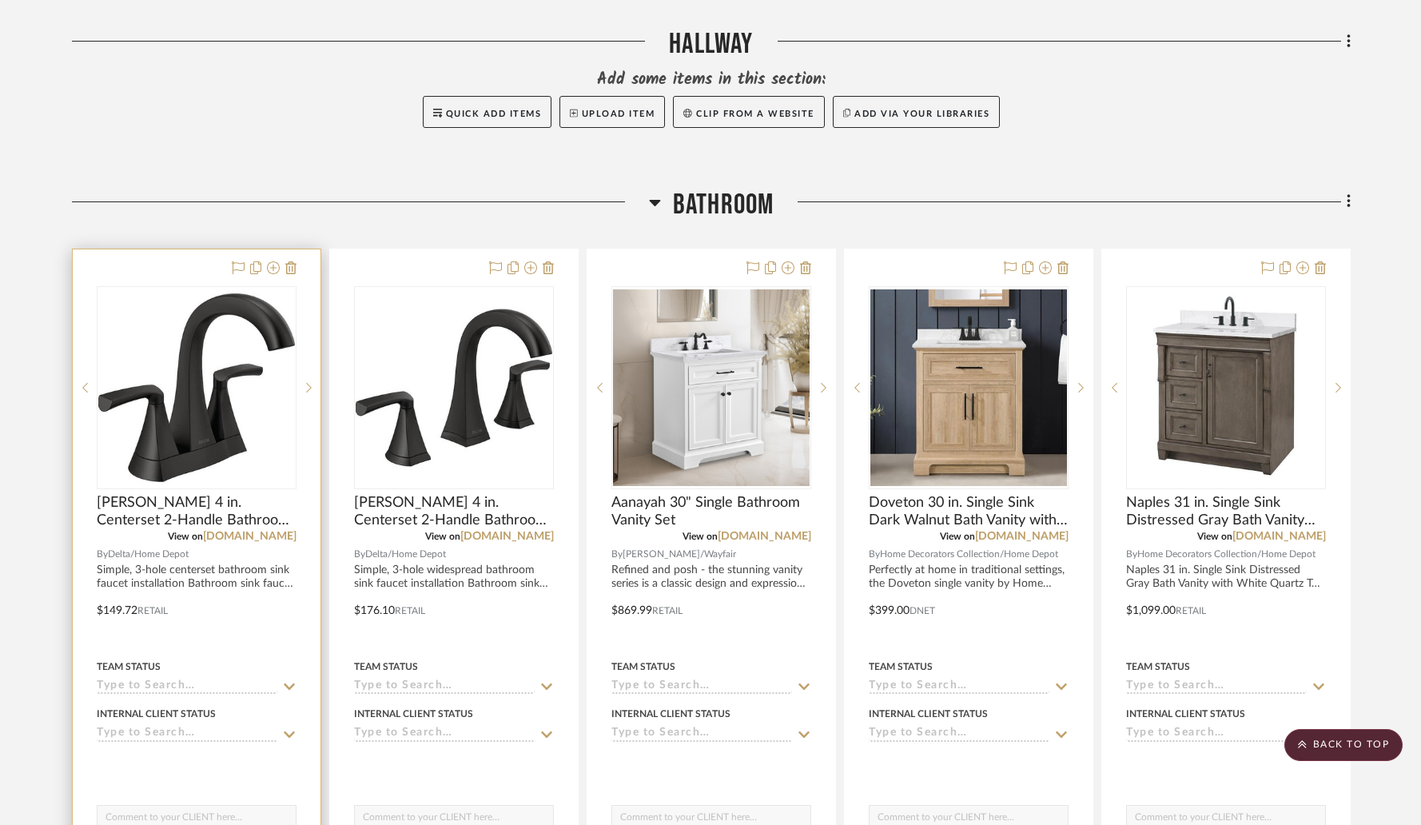
scroll to position [722, 0]
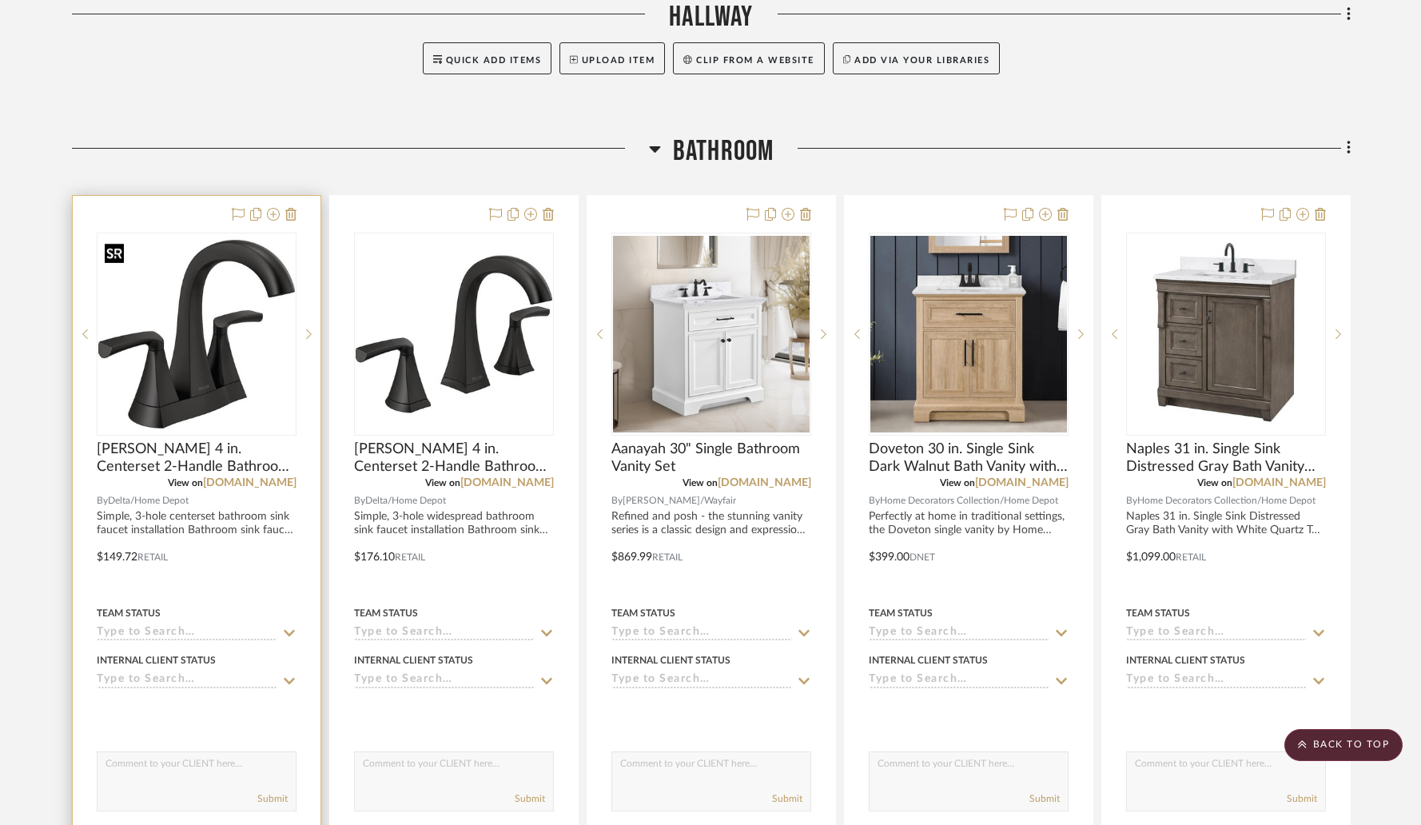
click at [223, 288] on img "0" at bounding box center [196, 334] width 197 height 197
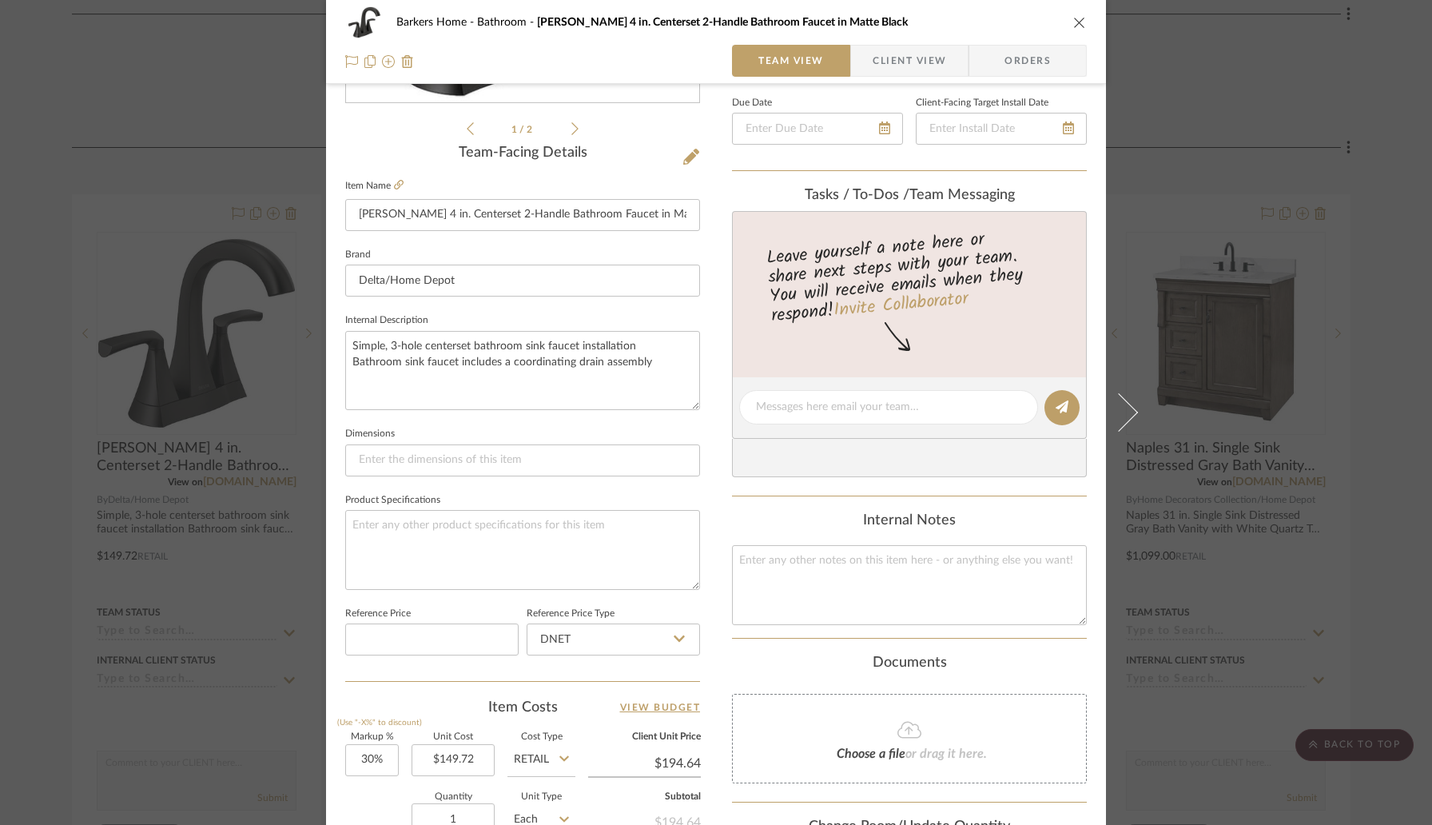
scroll to position [0, 0]
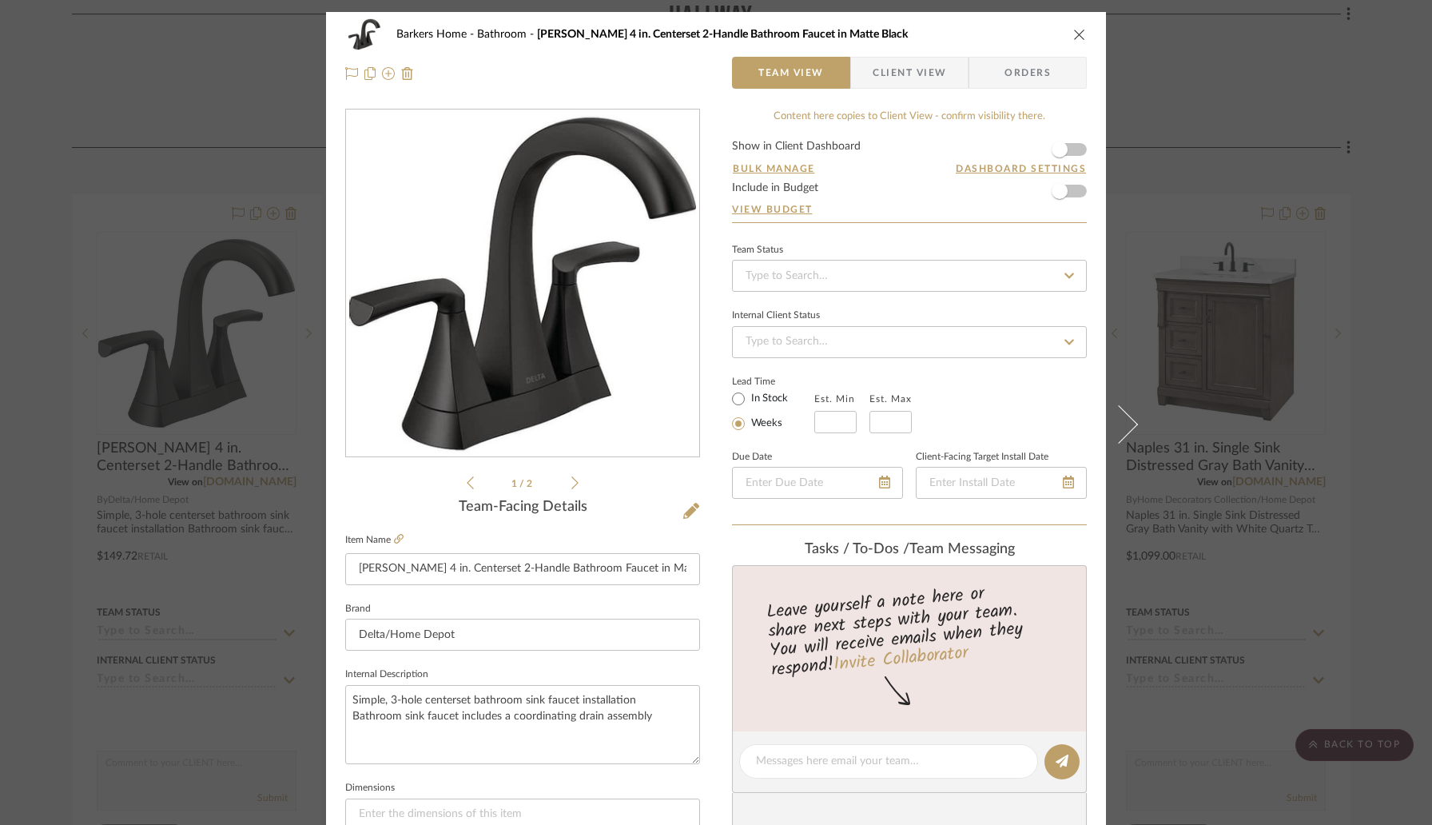
click at [874, 70] on span "Client View" at bounding box center [910, 73] width 74 height 32
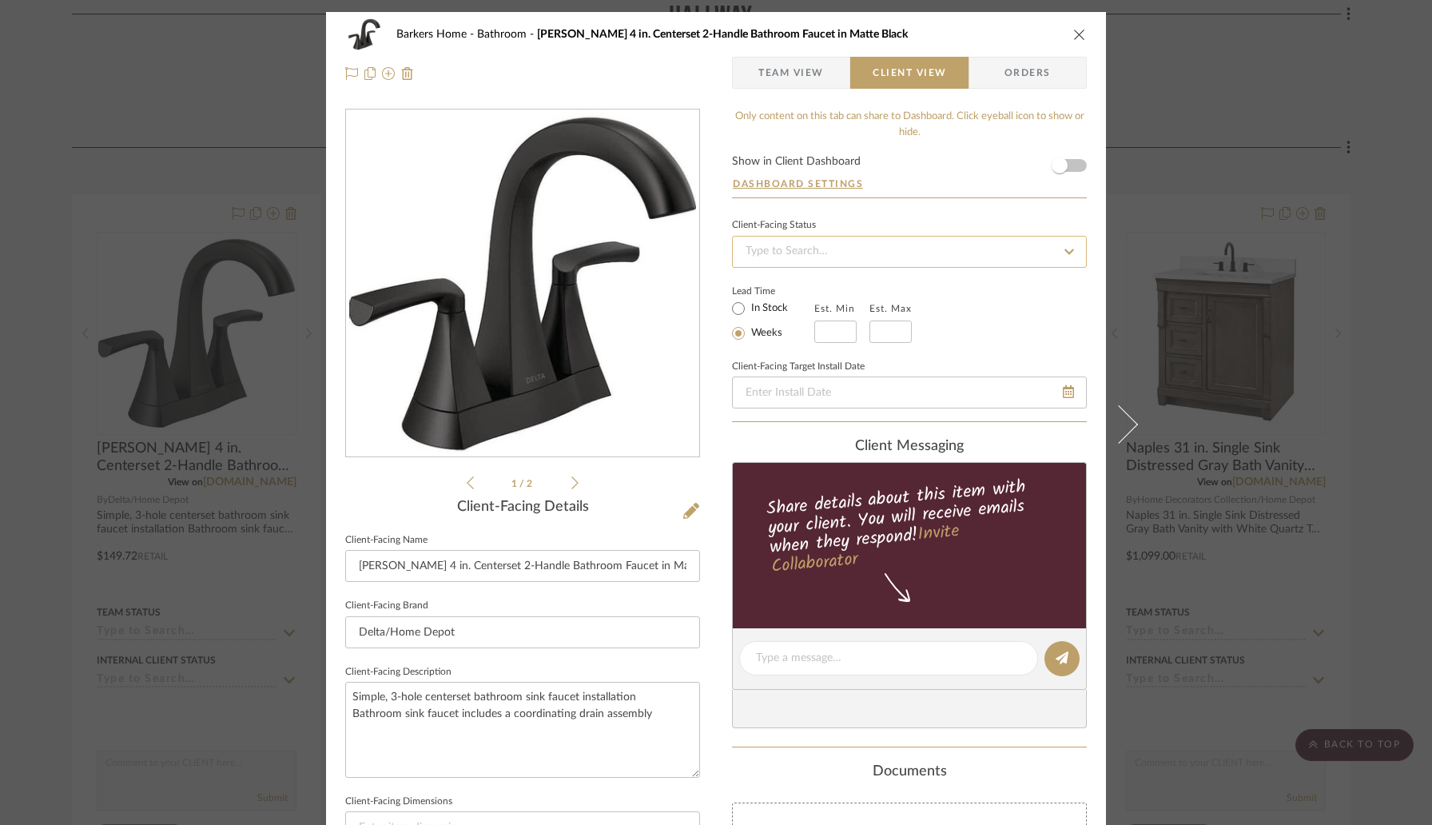
click at [817, 252] on input at bounding box center [909, 252] width 355 height 32
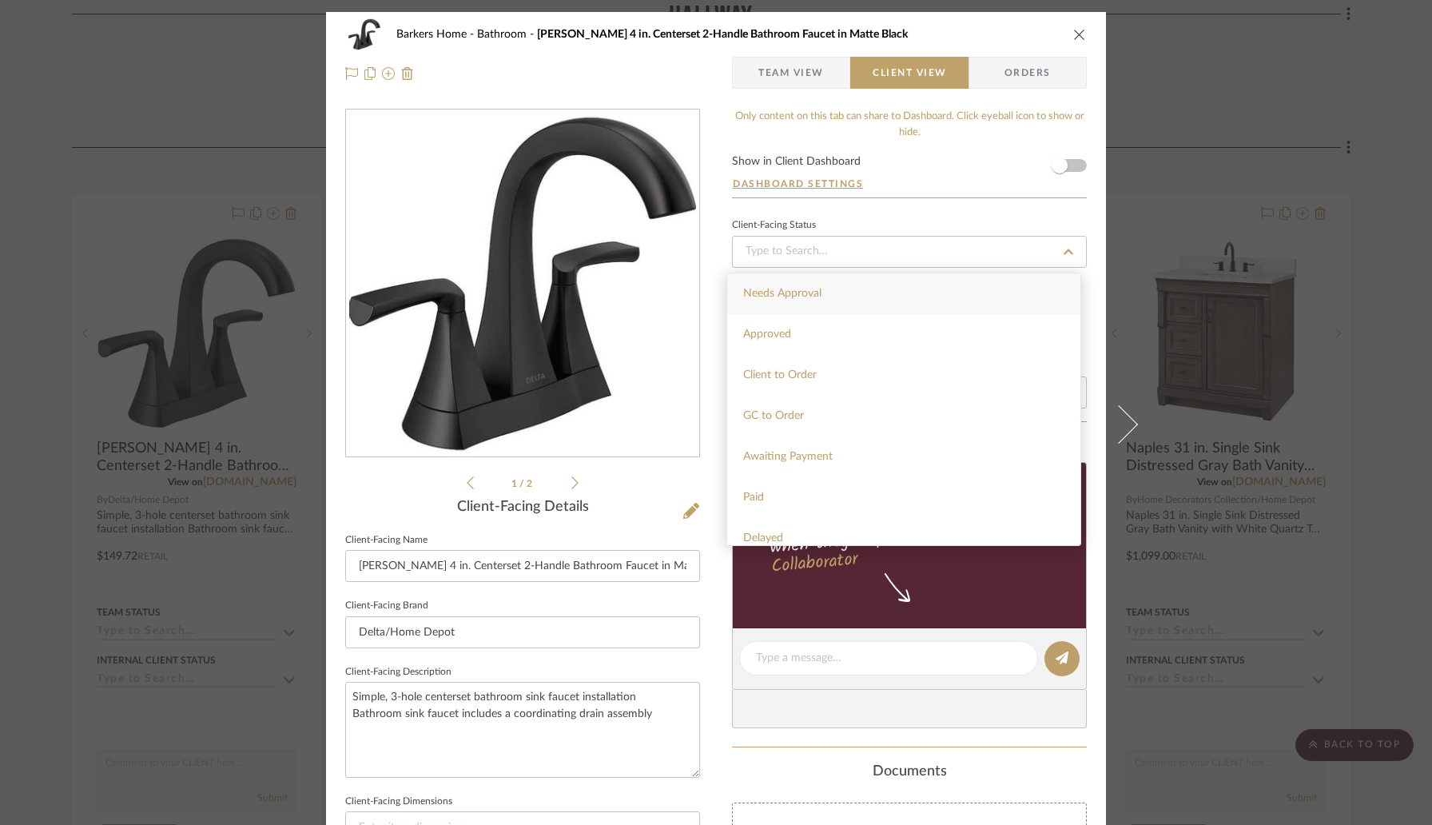
click at [1089, 211] on div "Barkers Home Bathroom [PERSON_NAME] 4 in. Centerset 2-Handle Bathroom Faucet in…" at bounding box center [716, 664] width 780 height 1304
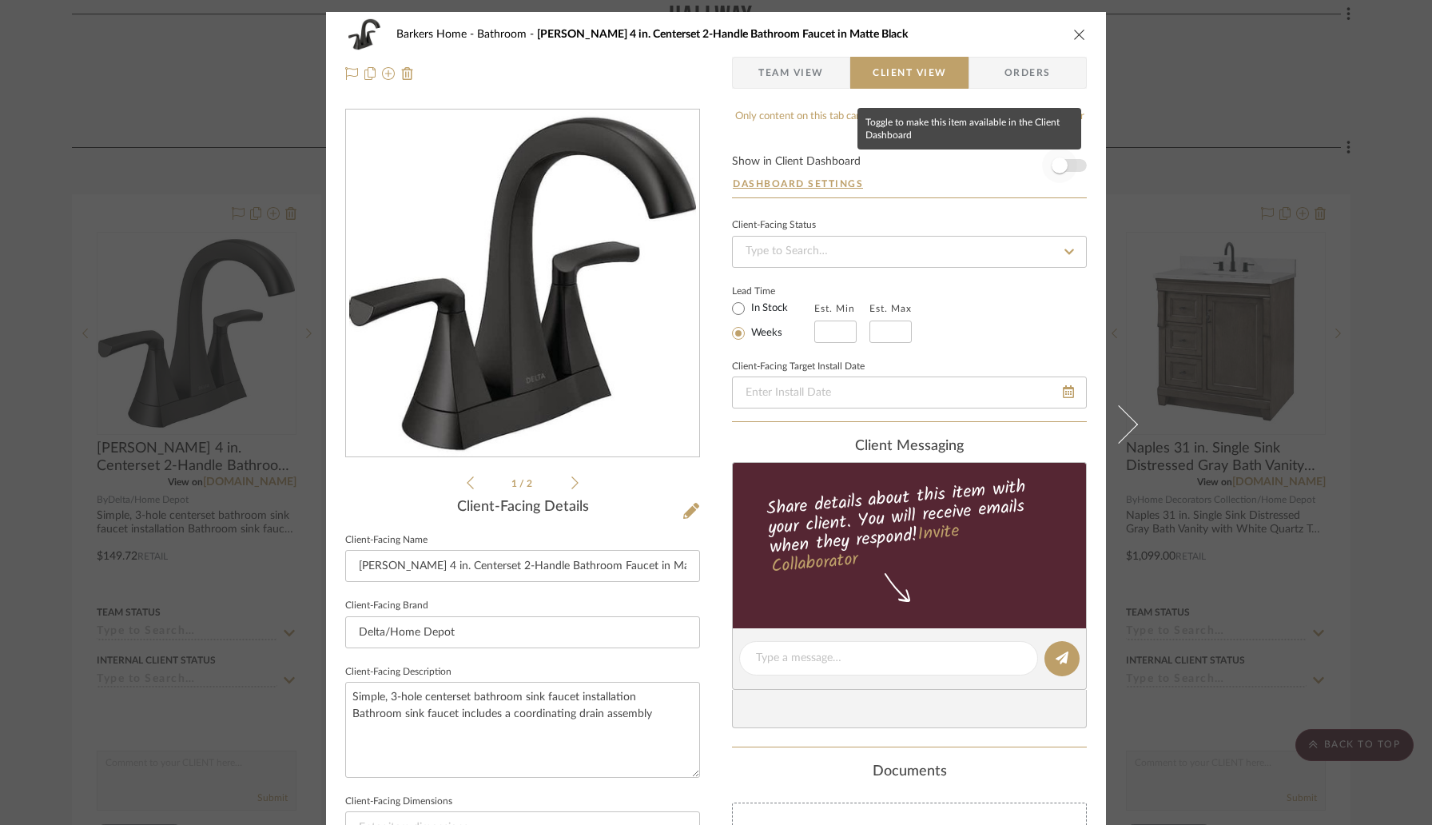
click at [1056, 165] on span "button" at bounding box center [1060, 165] width 16 height 16
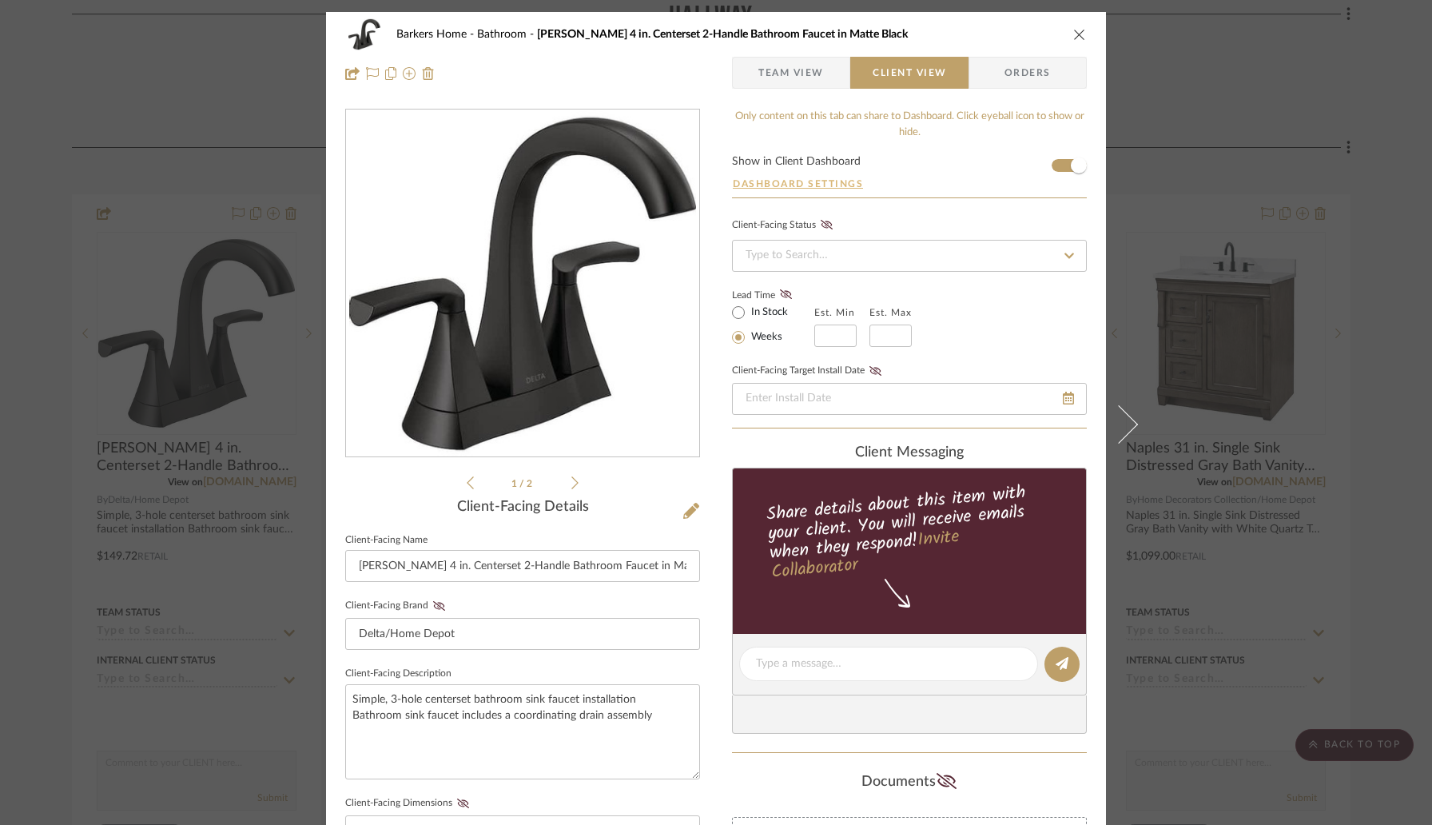
click at [828, 182] on button "Dashboard Settings" at bounding box center [798, 184] width 132 height 14
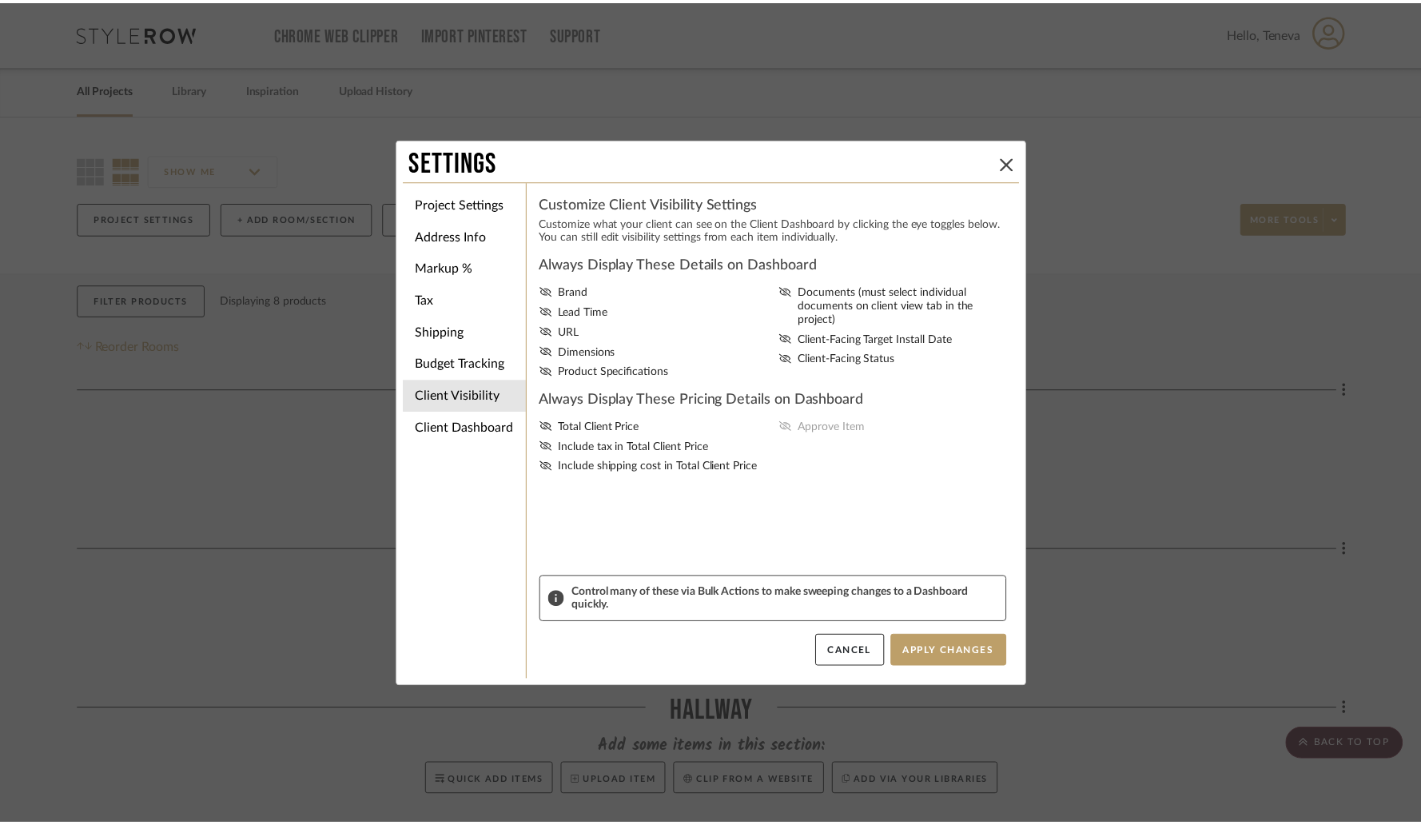
scroll to position [722, 0]
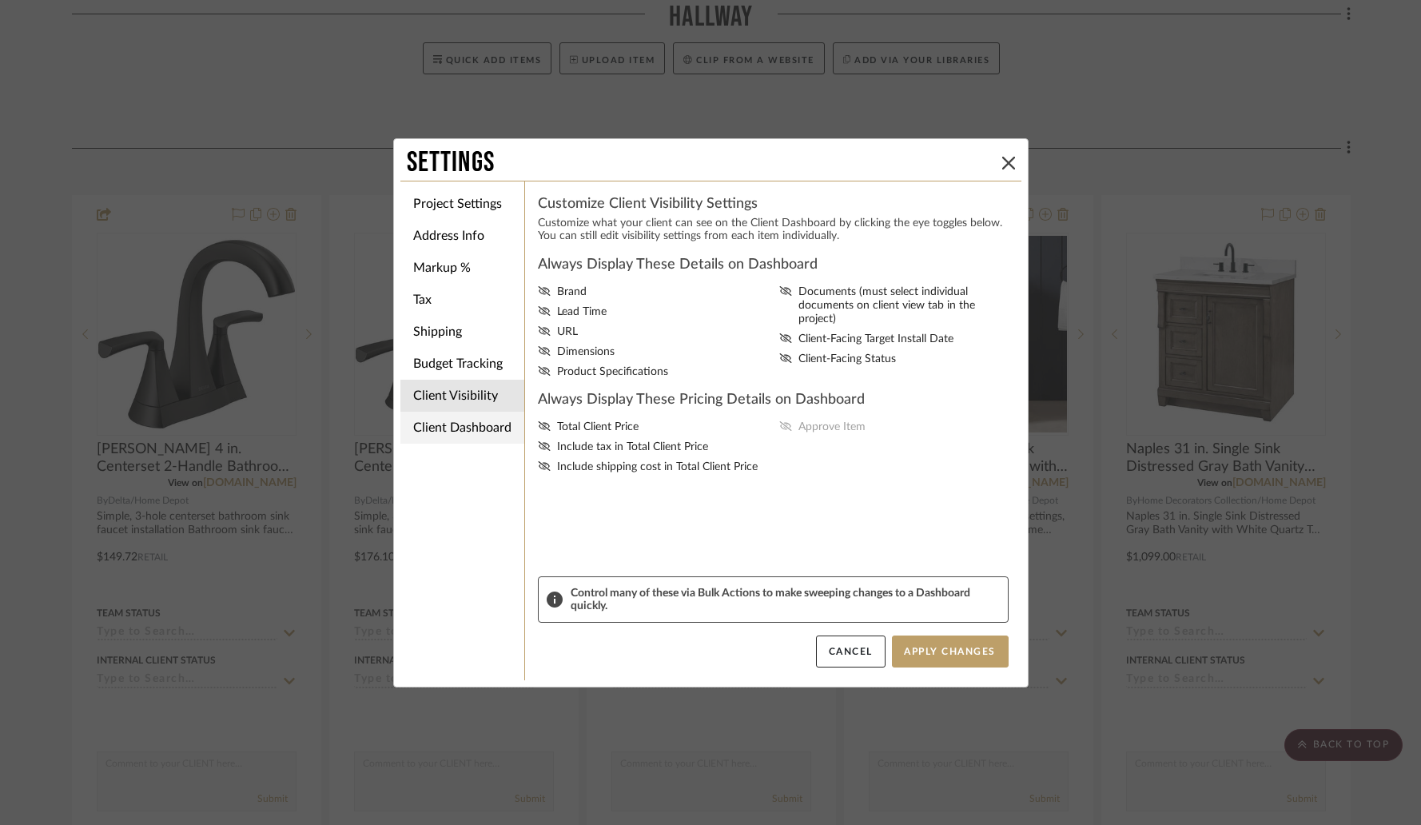
click at [474, 429] on li "Client Dashboard" at bounding box center [462, 428] width 124 height 32
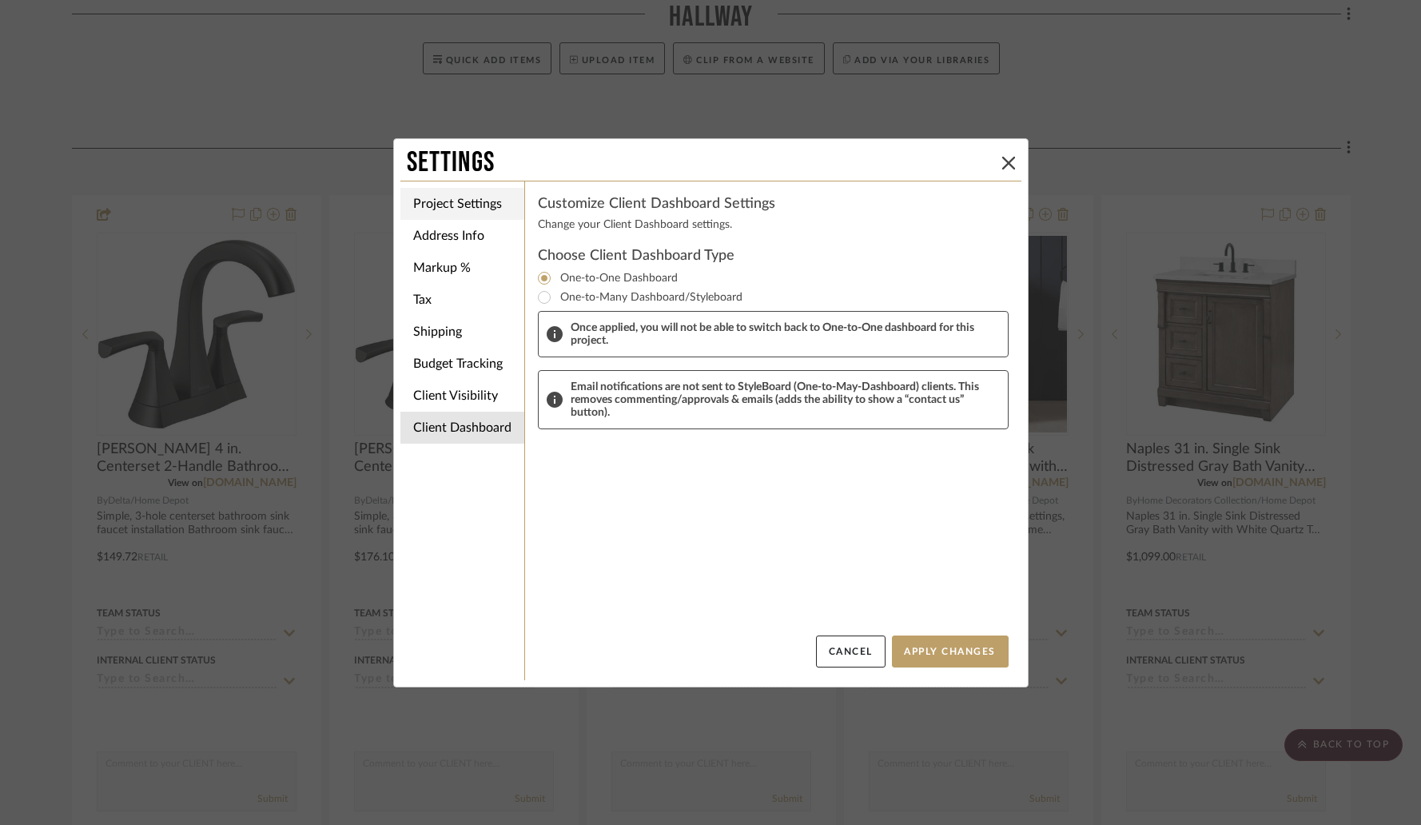
click at [454, 202] on li "Project Settings" at bounding box center [462, 204] width 124 height 32
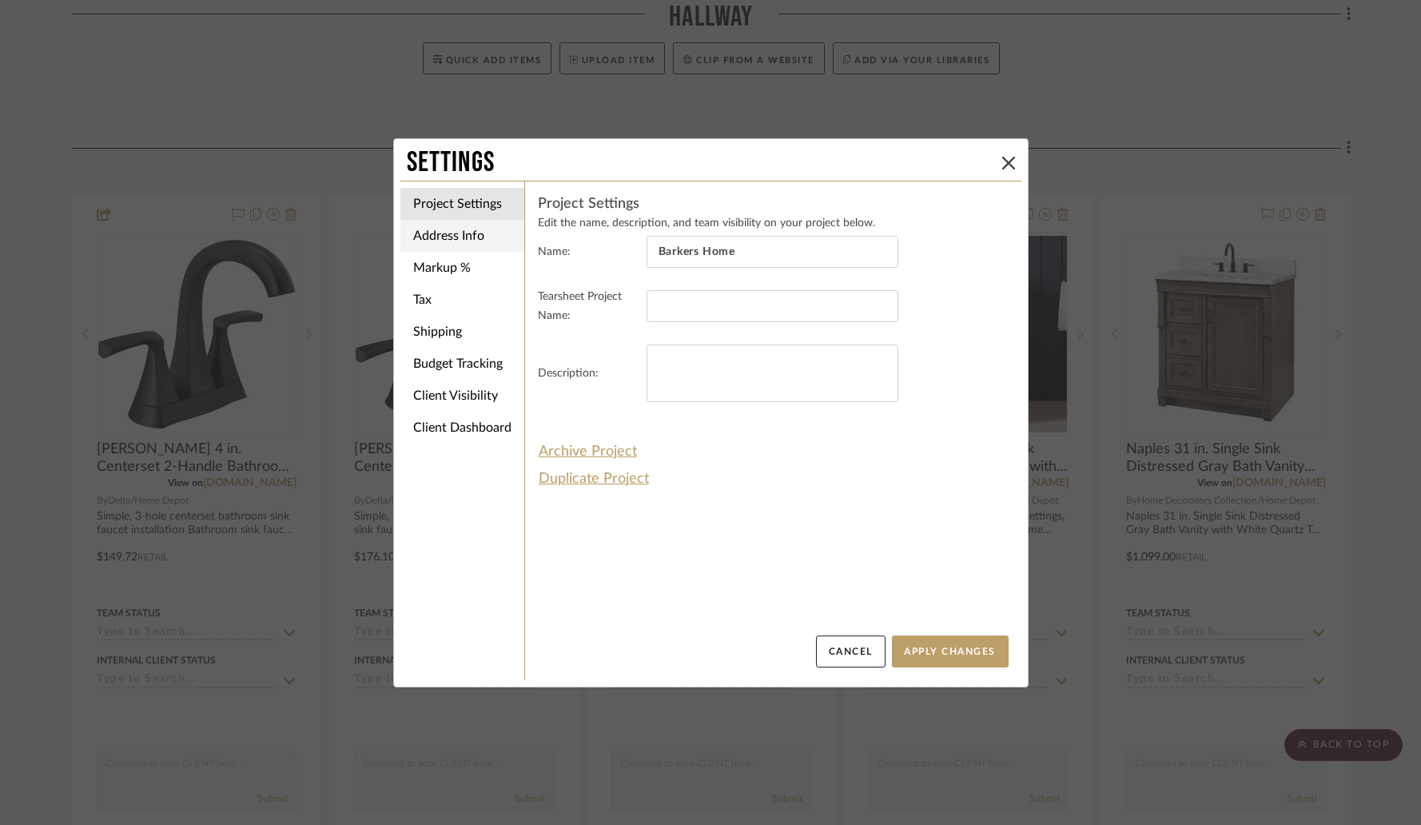
click at [456, 234] on li "Address Info" at bounding box center [462, 236] width 124 height 32
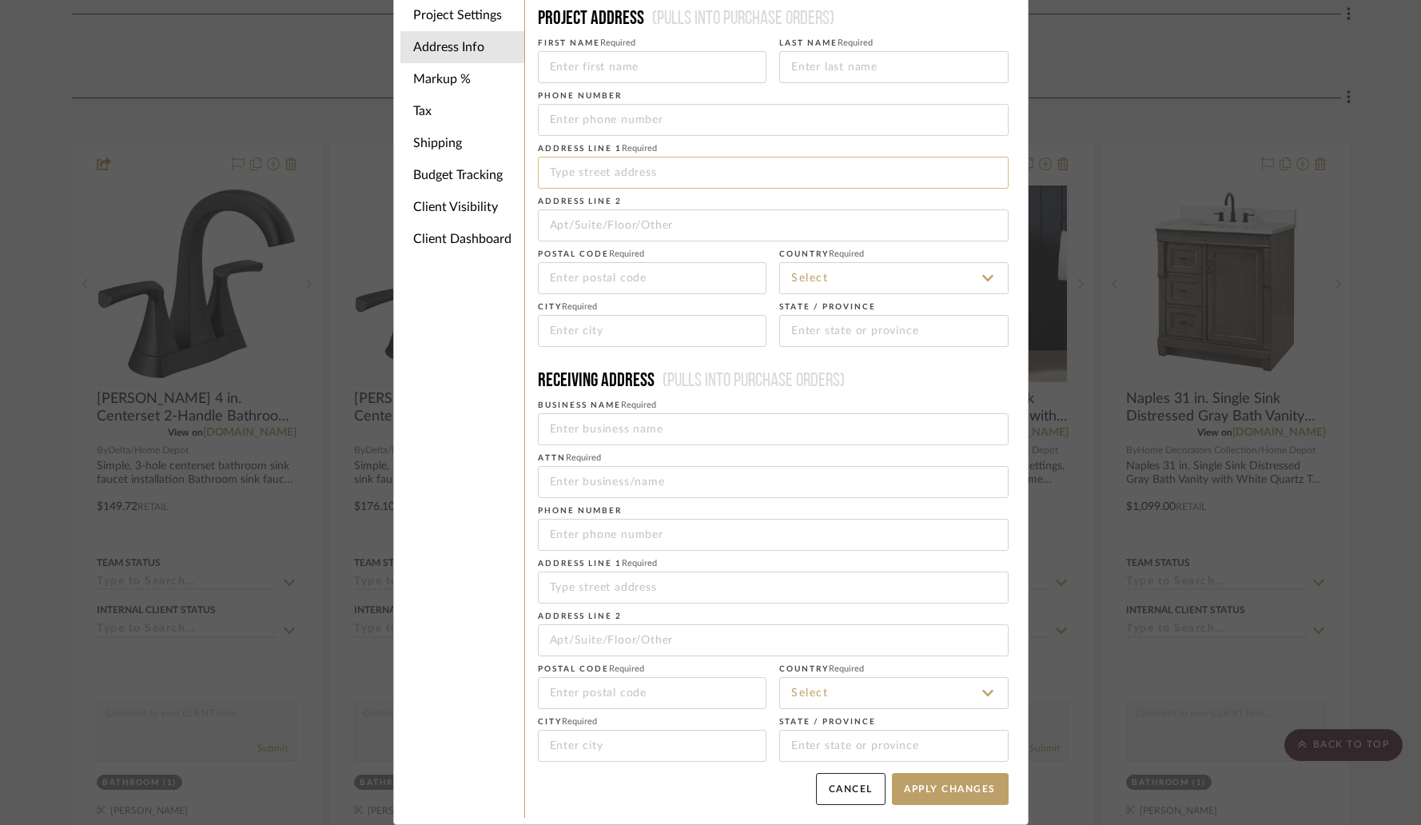
scroll to position [758, 0]
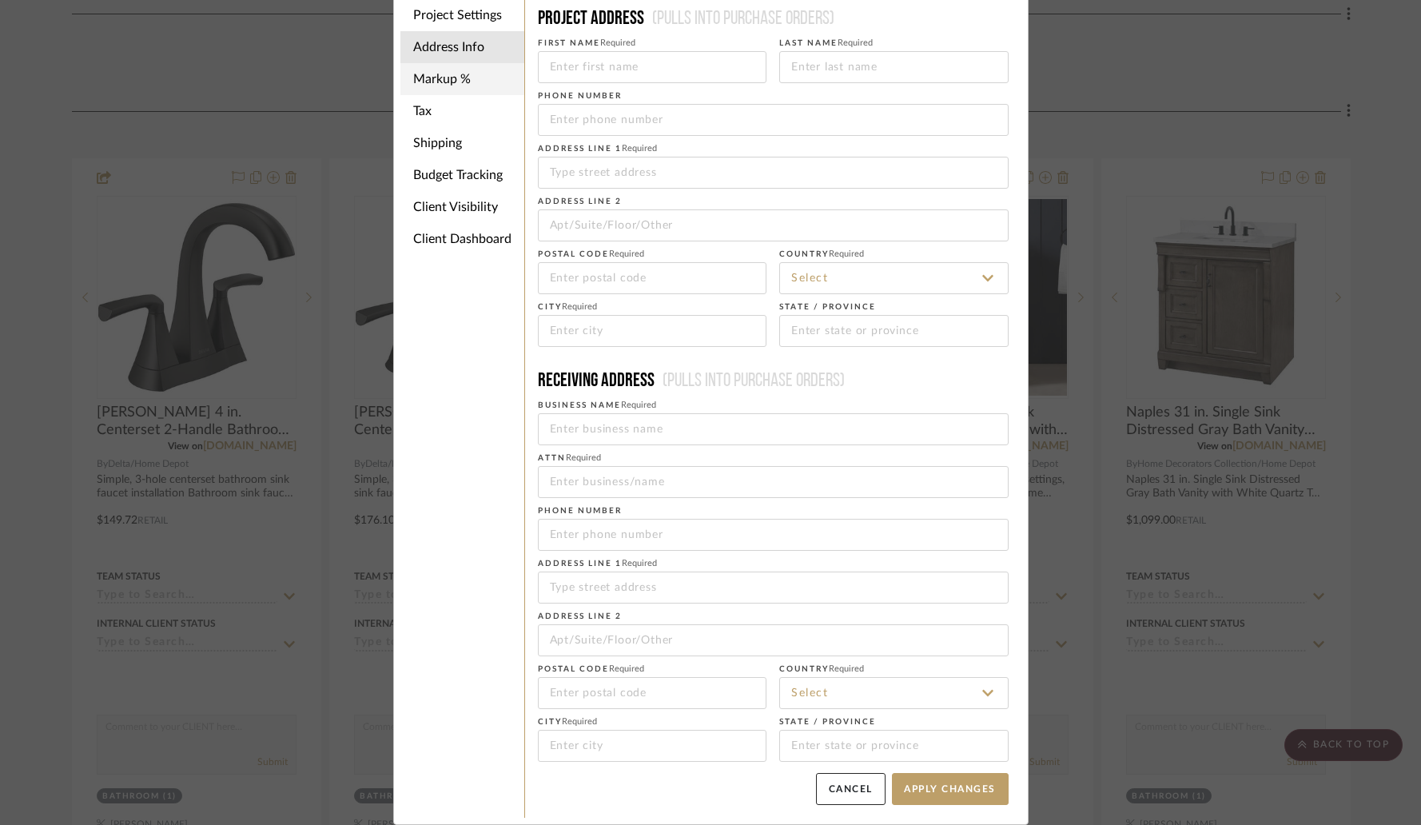
click at [452, 84] on li "Markup %" at bounding box center [462, 79] width 124 height 32
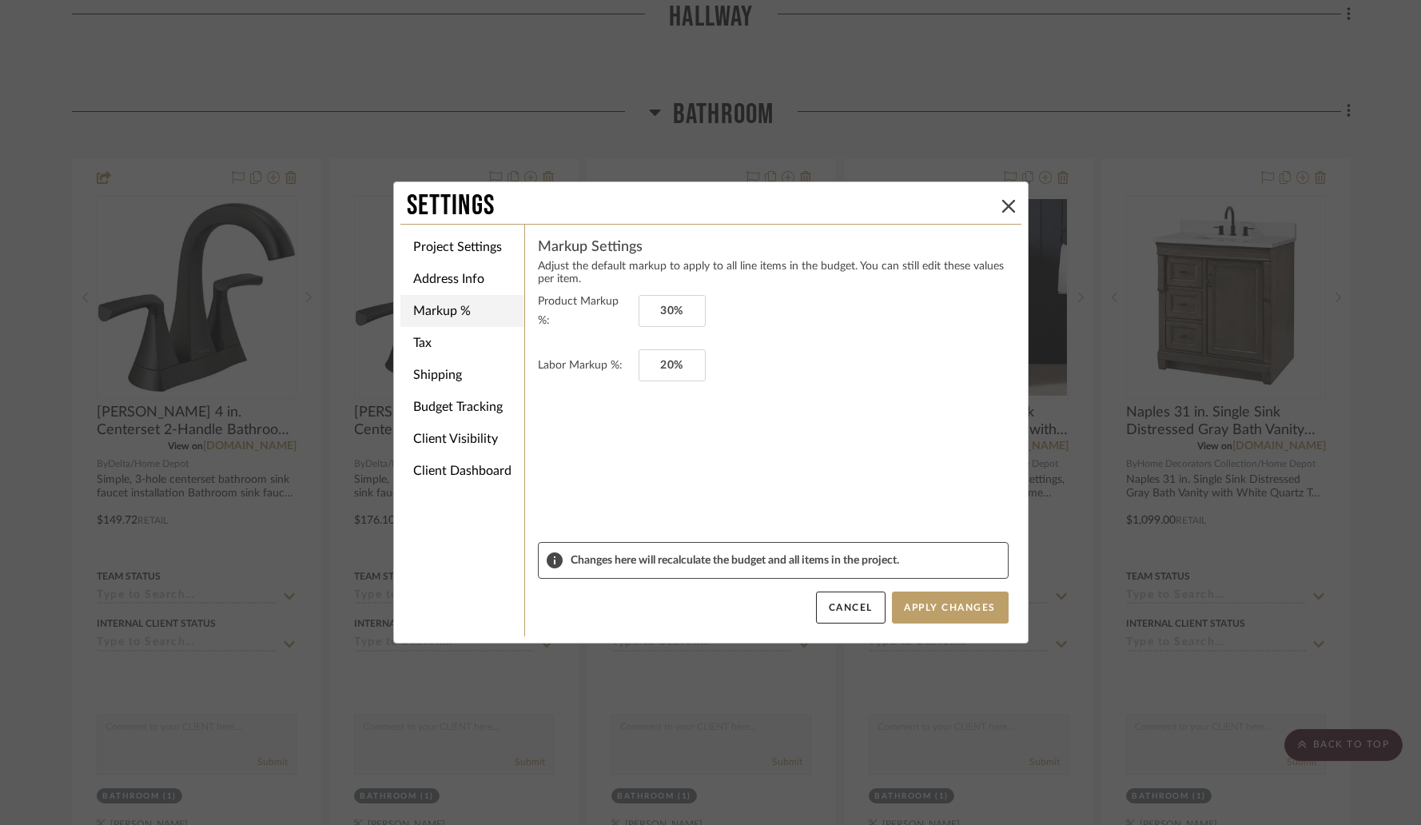
scroll to position [0, 0]
click at [416, 347] on li "Tax" at bounding box center [462, 343] width 124 height 32
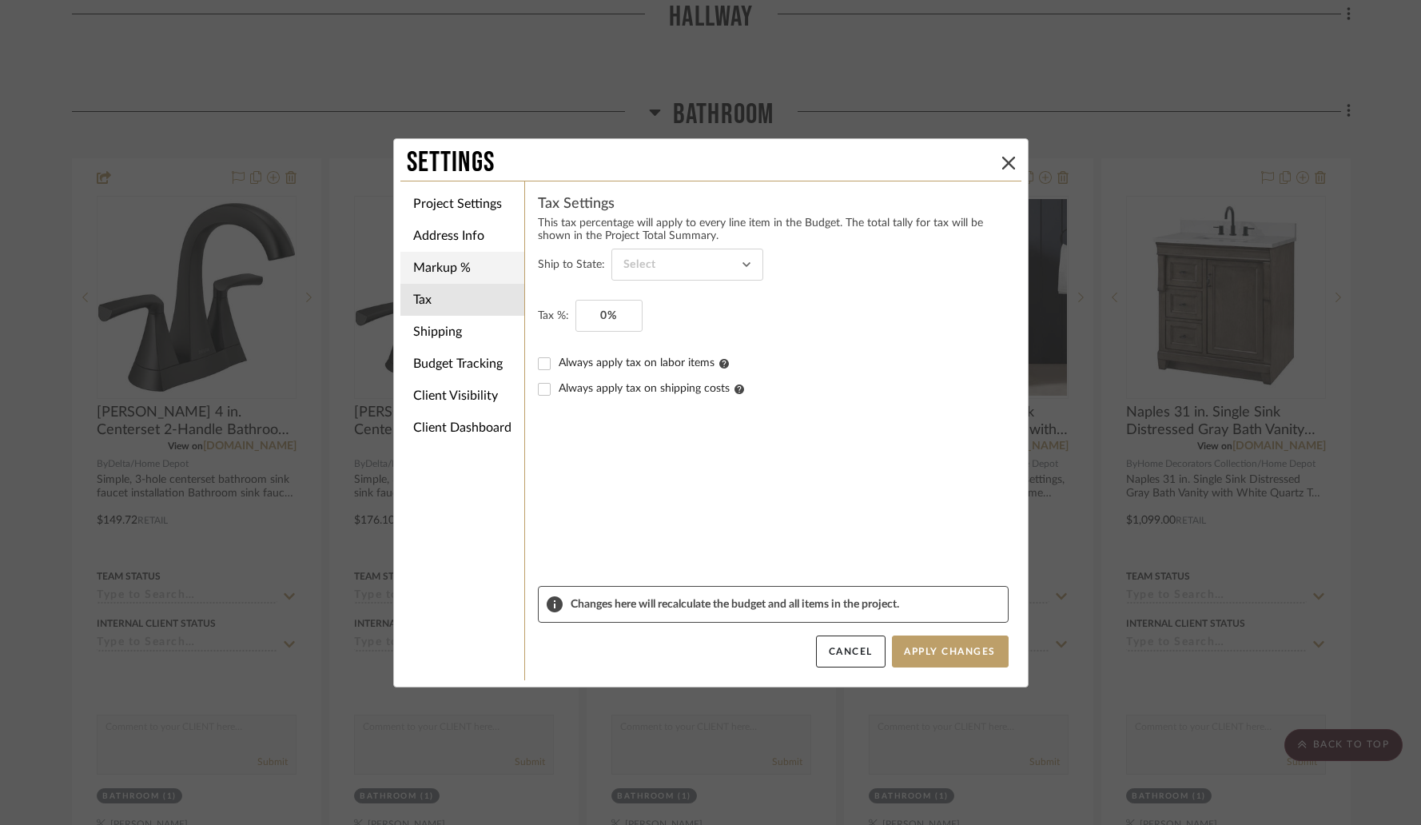
click at [433, 270] on li "Markup %" at bounding box center [462, 268] width 124 height 32
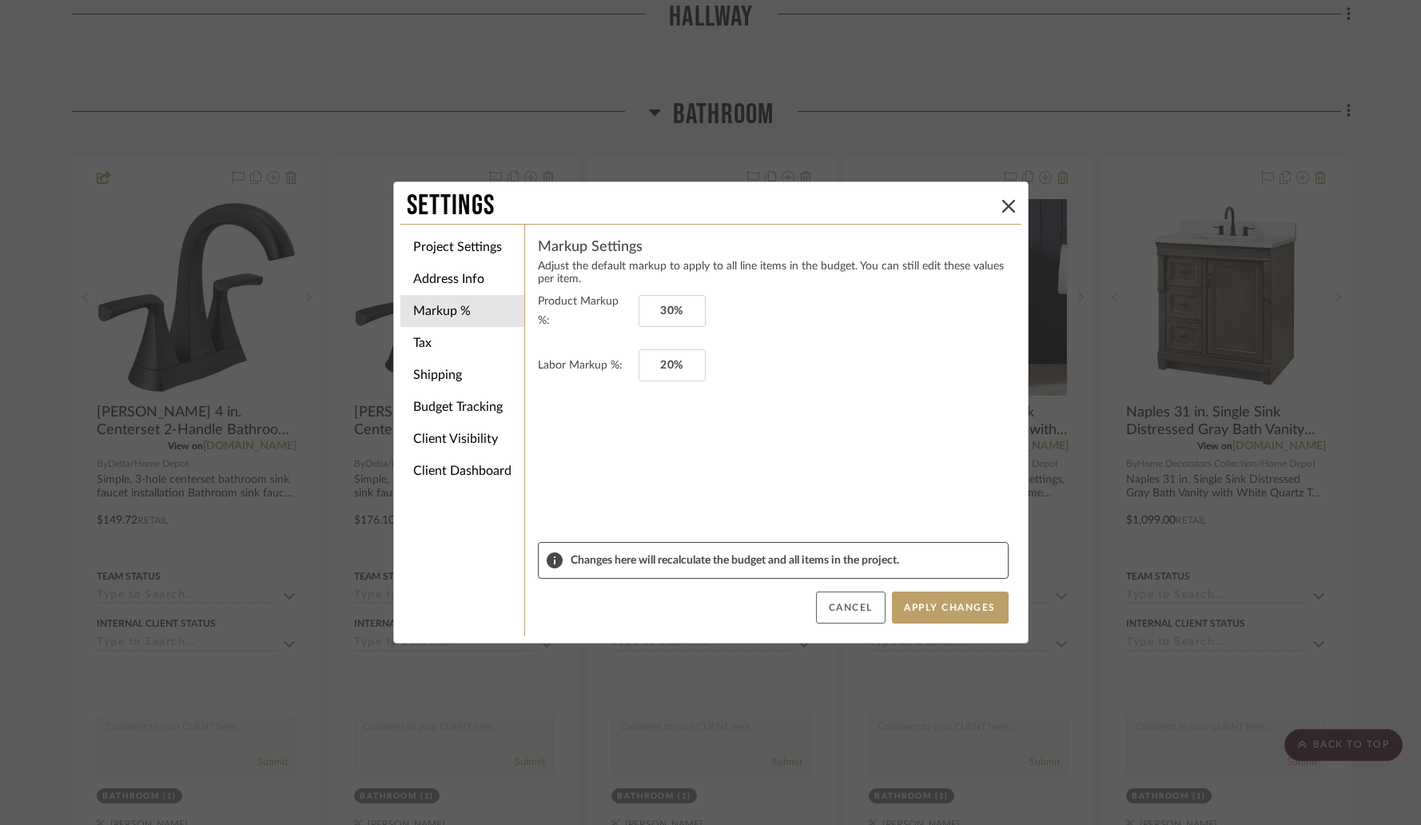
click at [866, 608] on button "Cancel" at bounding box center [851, 607] width 70 height 32
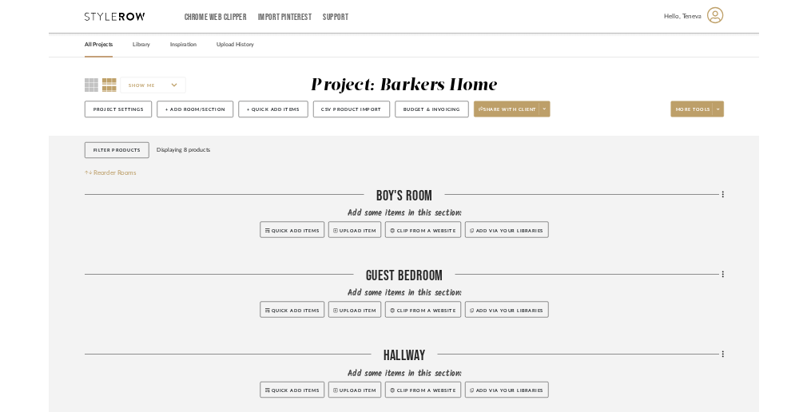
scroll to position [2, 0]
